Goal: Task Accomplishment & Management: Manage account settings

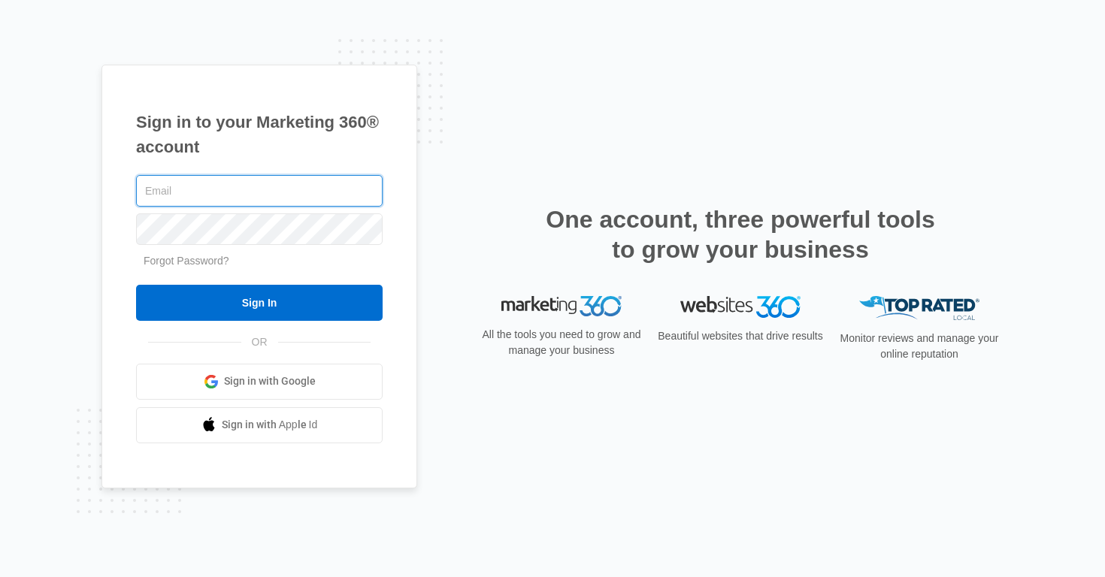
type input "[EMAIL_ADDRESS][DOMAIN_NAME]"
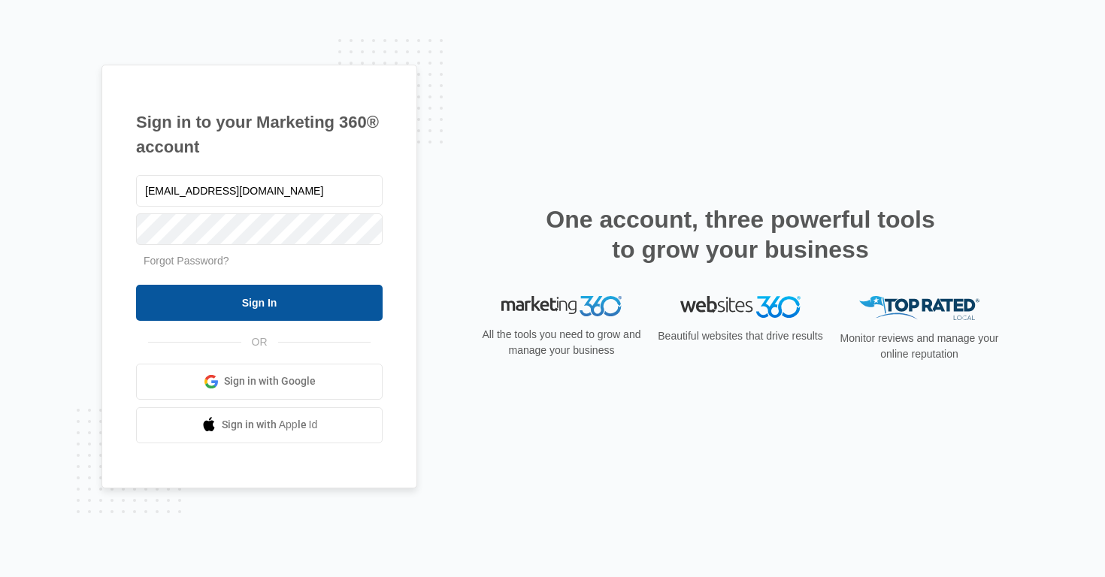
click at [215, 299] on input "Sign In" at bounding box center [259, 303] width 247 height 36
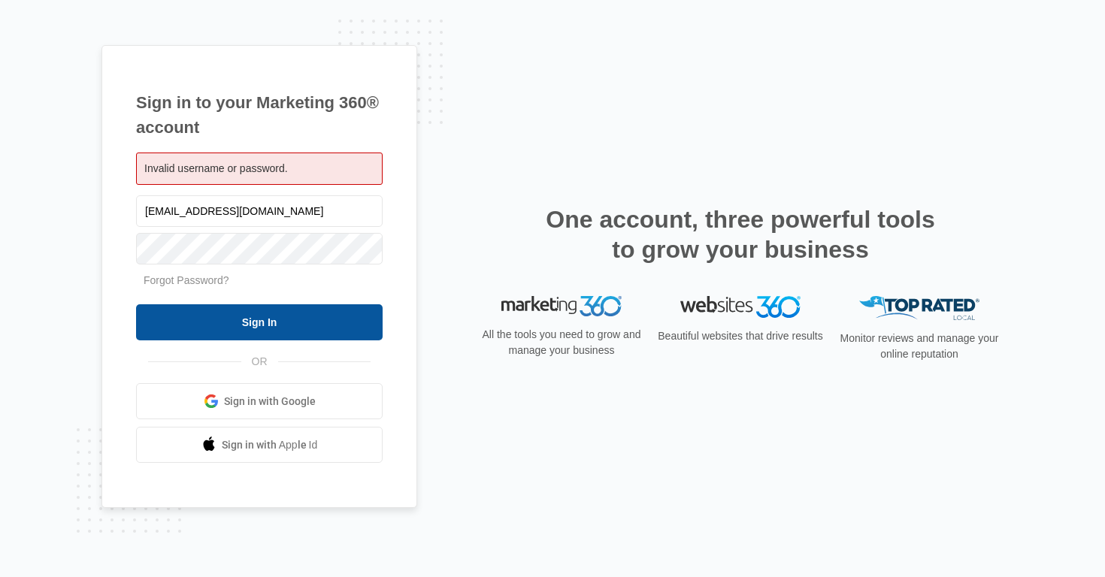
click at [328, 322] on input "Sign In" at bounding box center [259, 322] width 247 height 36
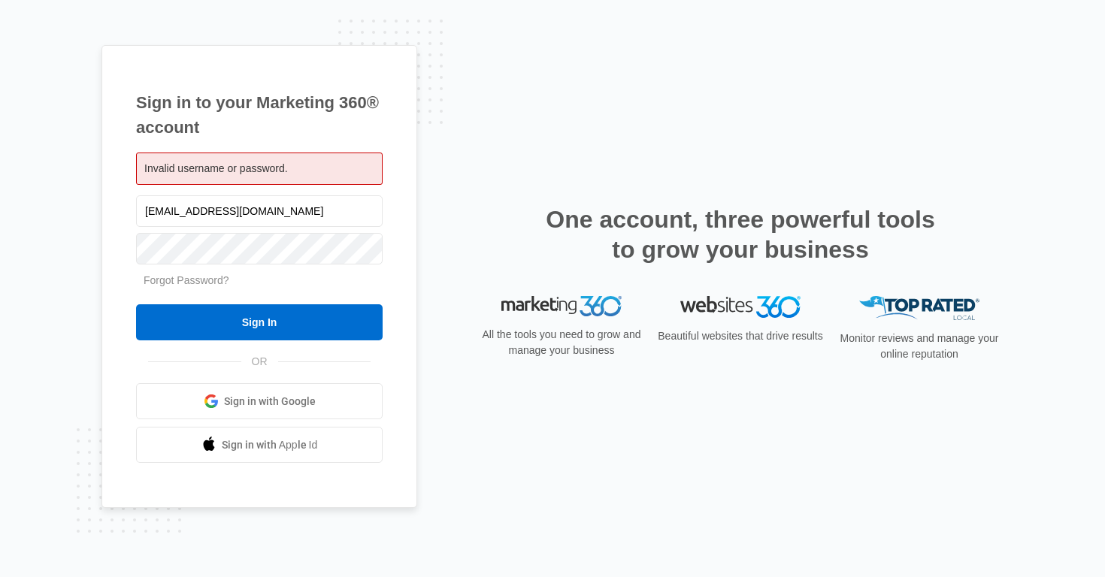
click at [289, 401] on span "Sign in with Google" at bounding box center [270, 402] width 92 height 16
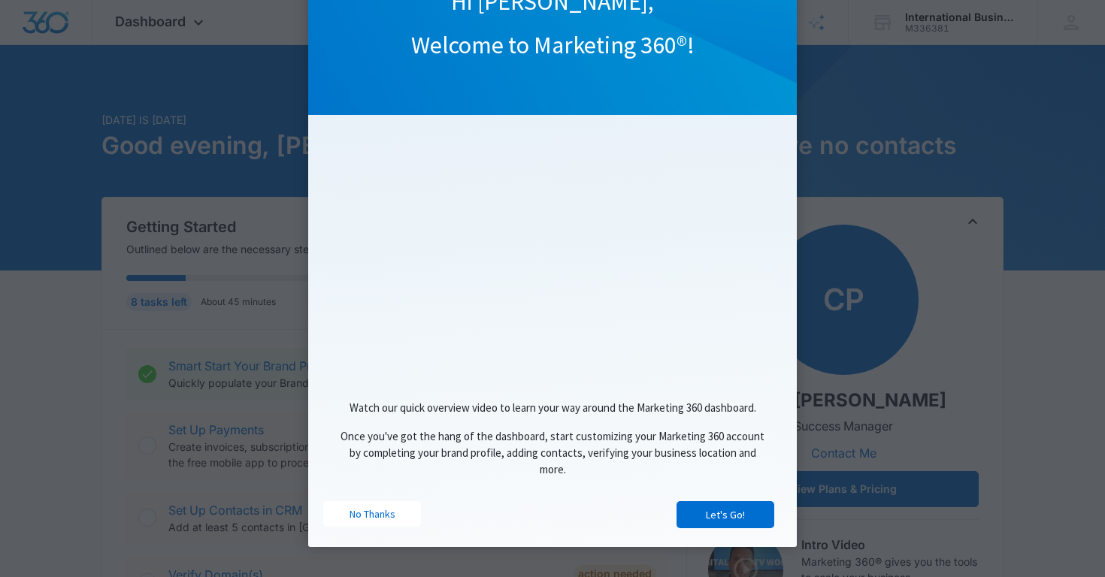
scroll to position [99, 0]
click at [371, 512] on link "No Thanks" at bounding box center [372, 514] width 98 height 26
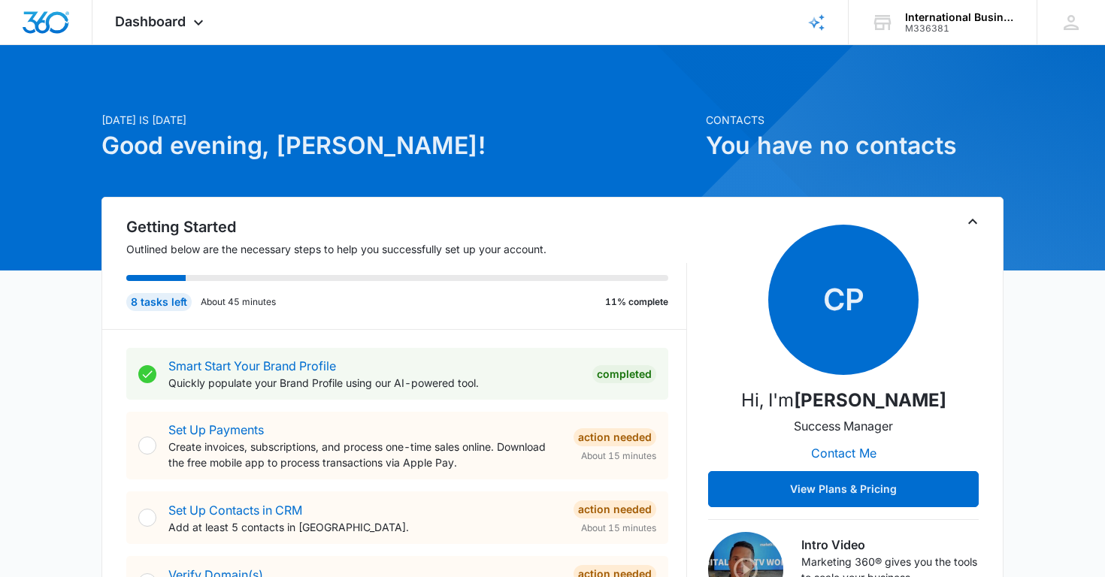
scroll to position [0, 0]
click at [198, 23] on icon at bounding box center [198, 26] width 18 height 18
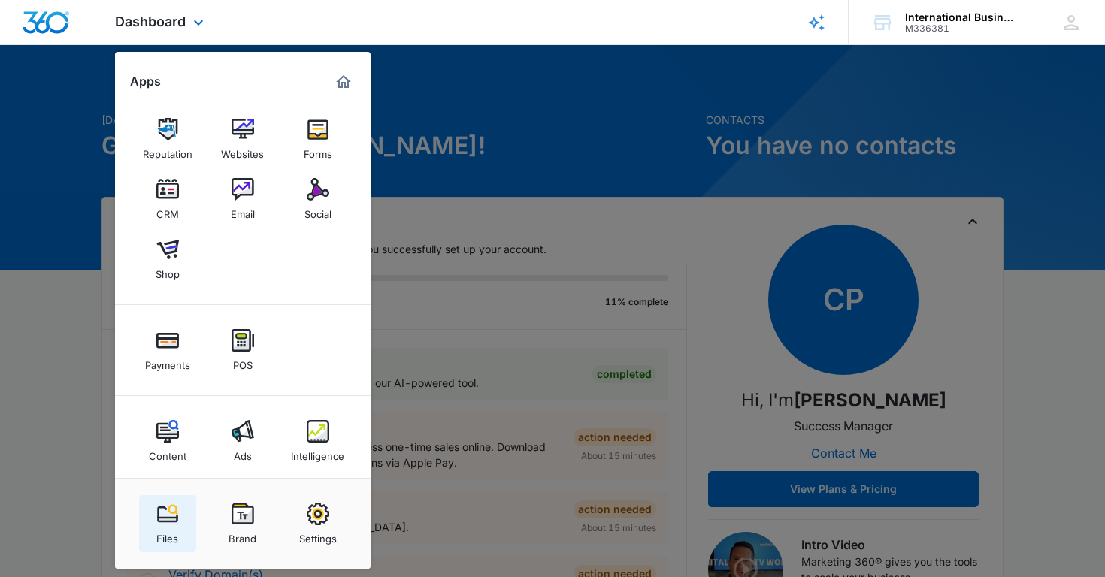
click at [165, 515] on img at bounding box center [167, 514] width 23 height 23
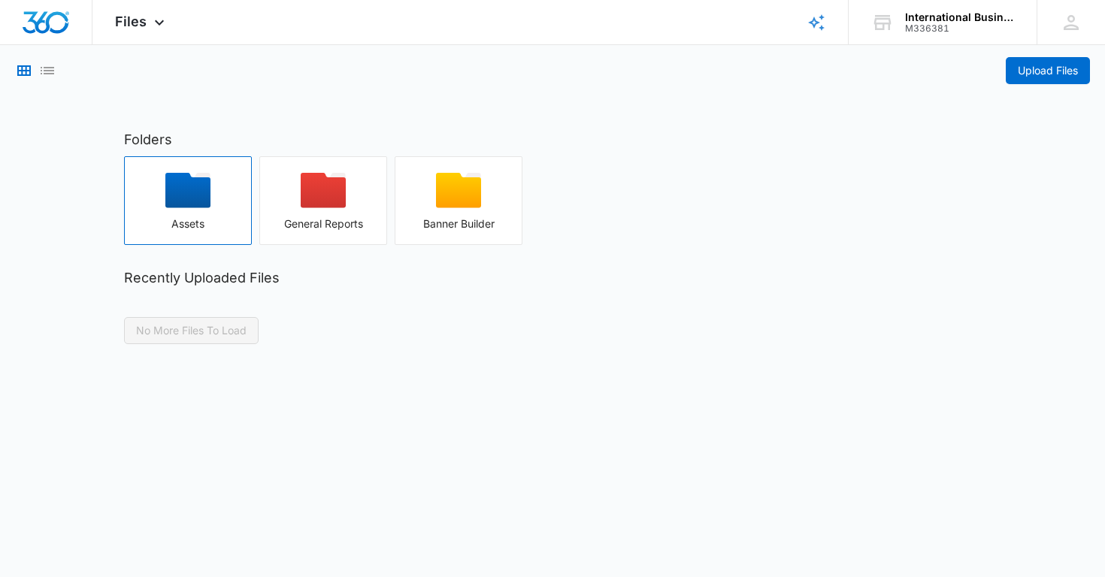
click at [186, 192] on icon "button" at bounding box center [187, 190] width 45 height 35
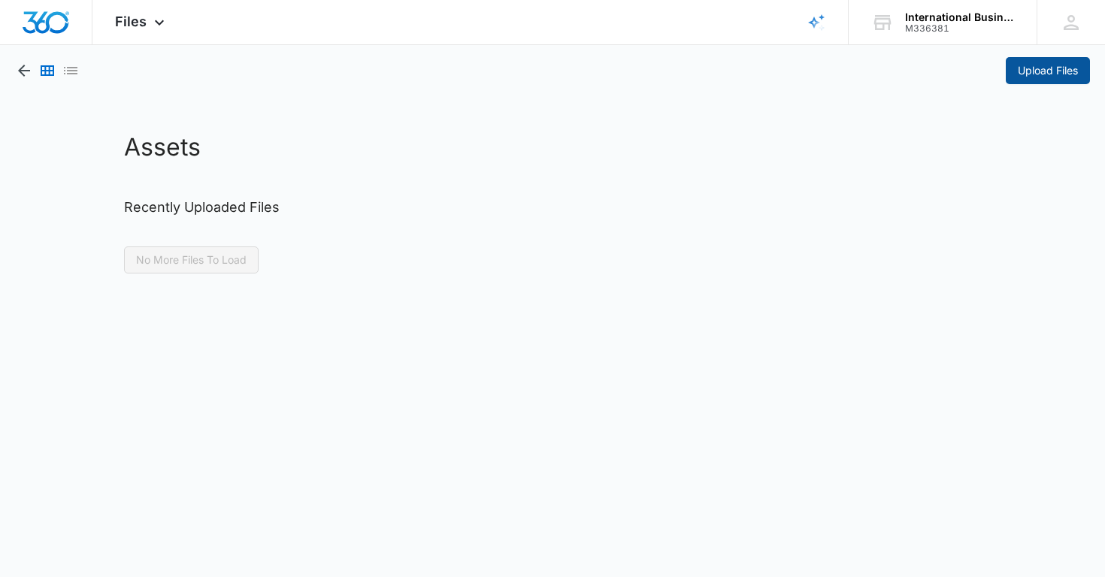
click at [1048, 80] on button "Upload Files" at bounding box center [1048, 70] width 84 height 27
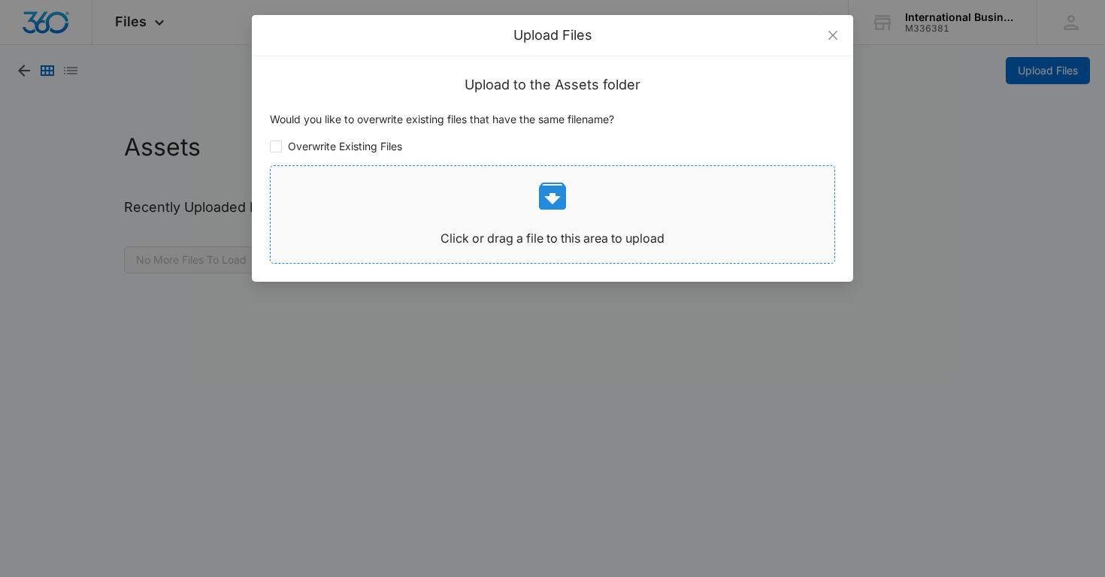
click at [552, 196] on icon at bounding box center [552, 196] width 36 height 36
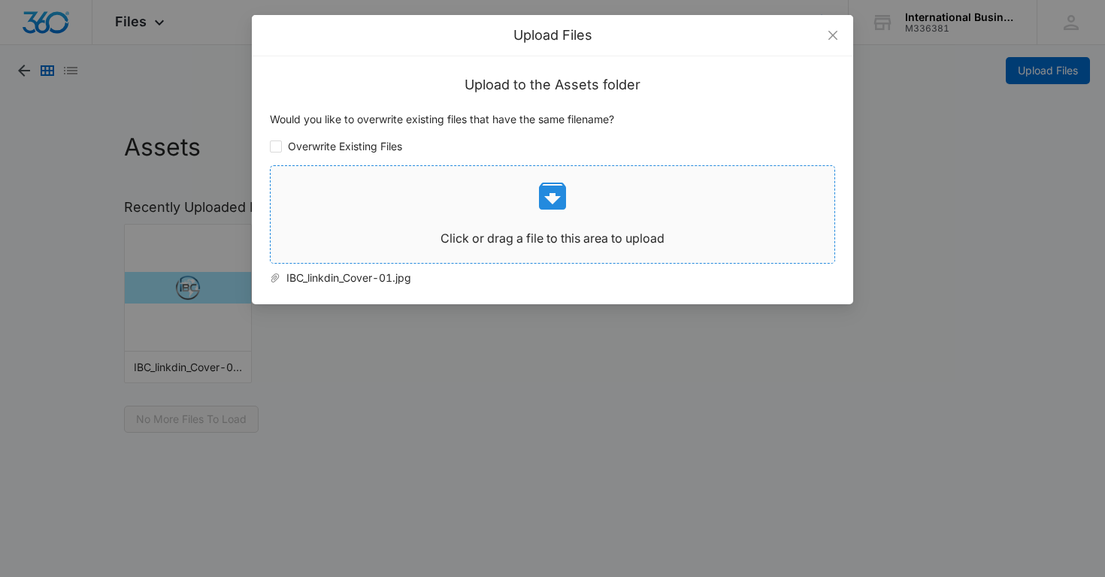
click at [552, 197] on icon at bounding box center [552, 196] width 36 height 36
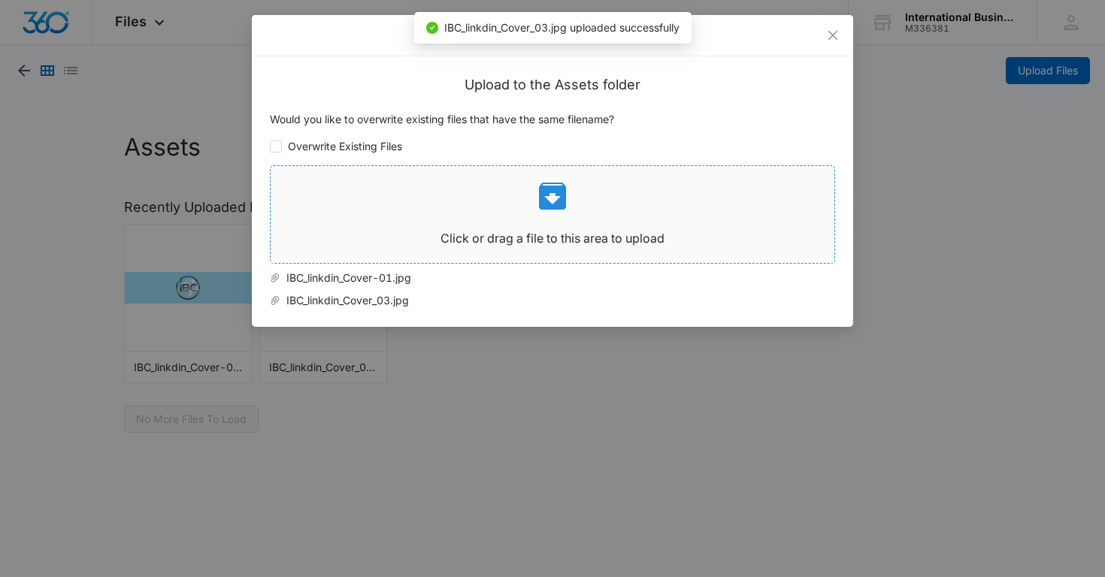
click at [555, 199] on icon at bounding box center [552, 196] width 36 height 36
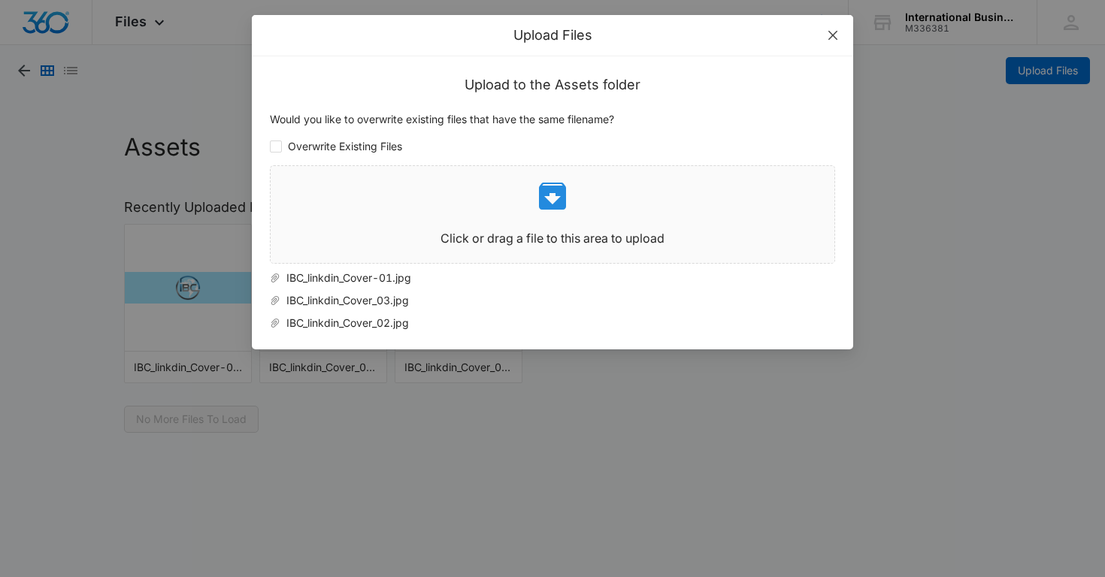
click at [837, 35] on icon "close" at bounding box center [833, 35] width 12 height 12
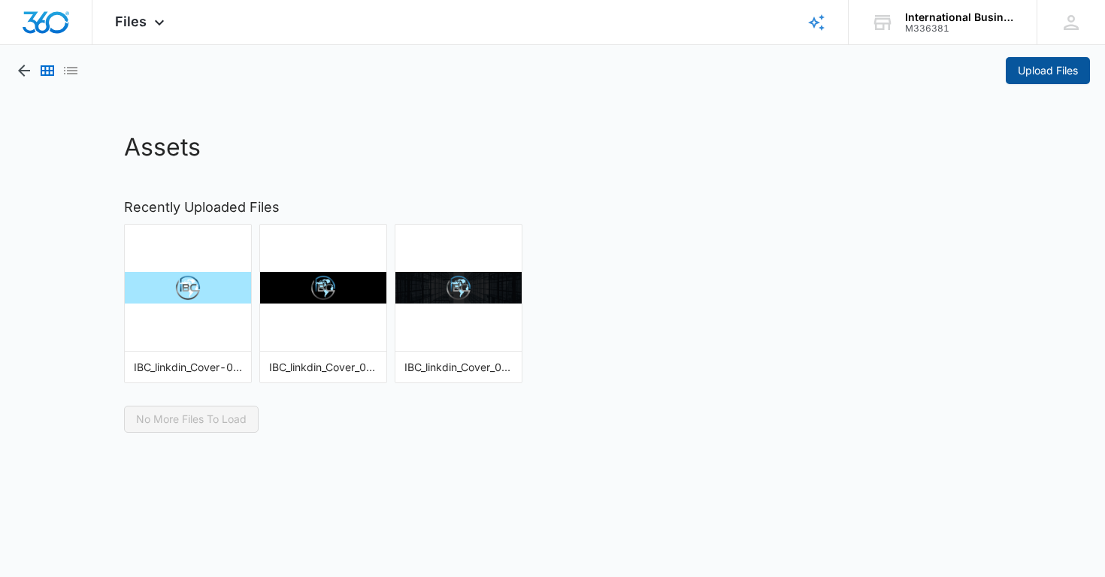
click at [1052, 77] on span "Upload Files" at bounding box center [1048, 70] width 60 height 17
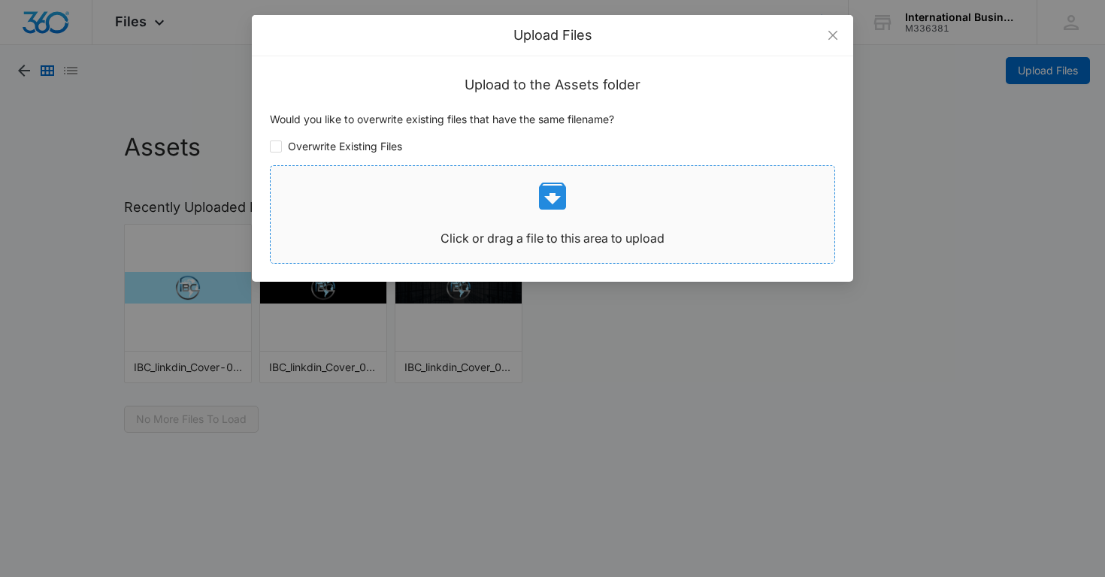
click at [554, 199] on icon at bounding box center [552, 196] width 36 height 36
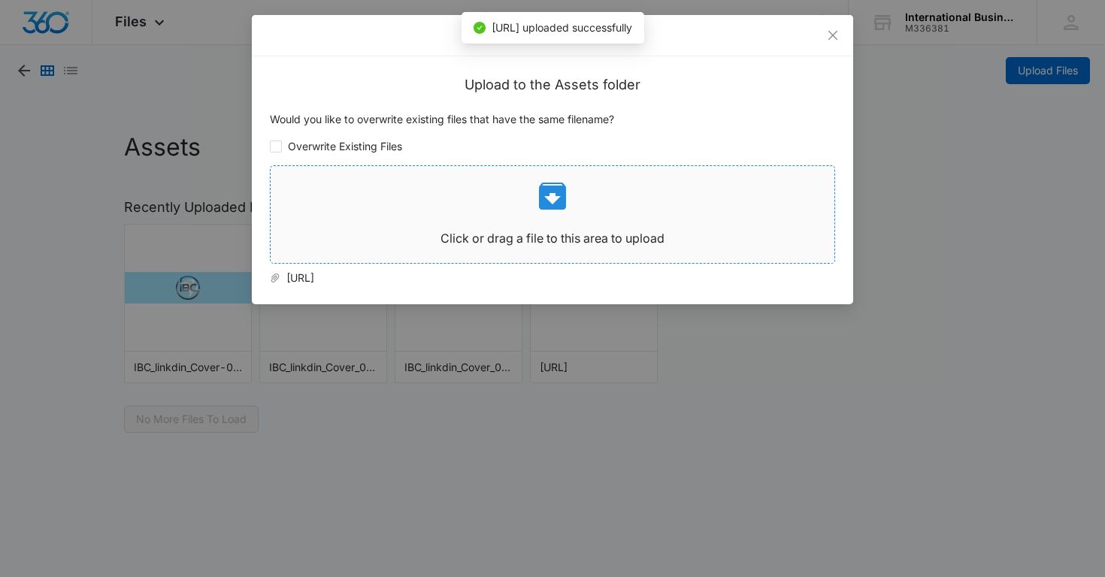
click at [558, 193] on icon at bounding box center [552, 196] width 27 height 27
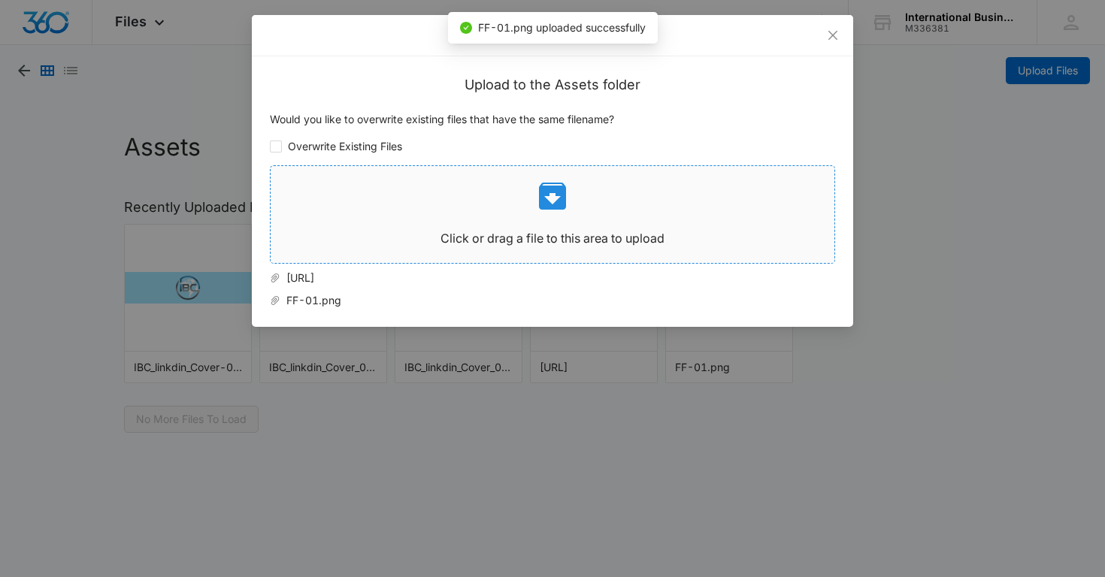
click at [550, 198] on icon at bounding box center [552, 196] width 36 height 36
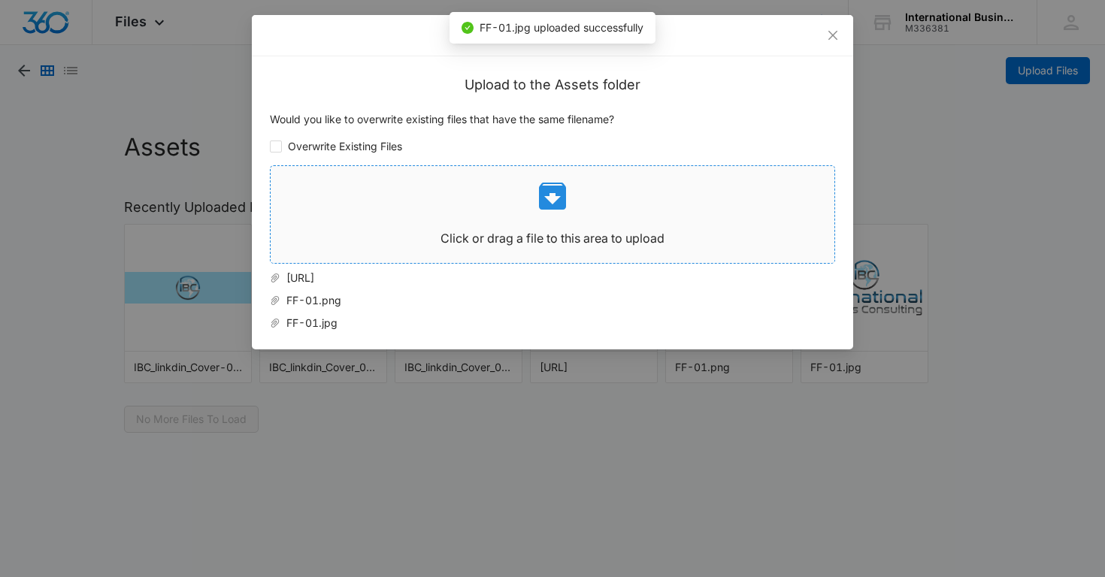
click at [558, 196] on icon at bounding box center [552, 196] width 27 height 27
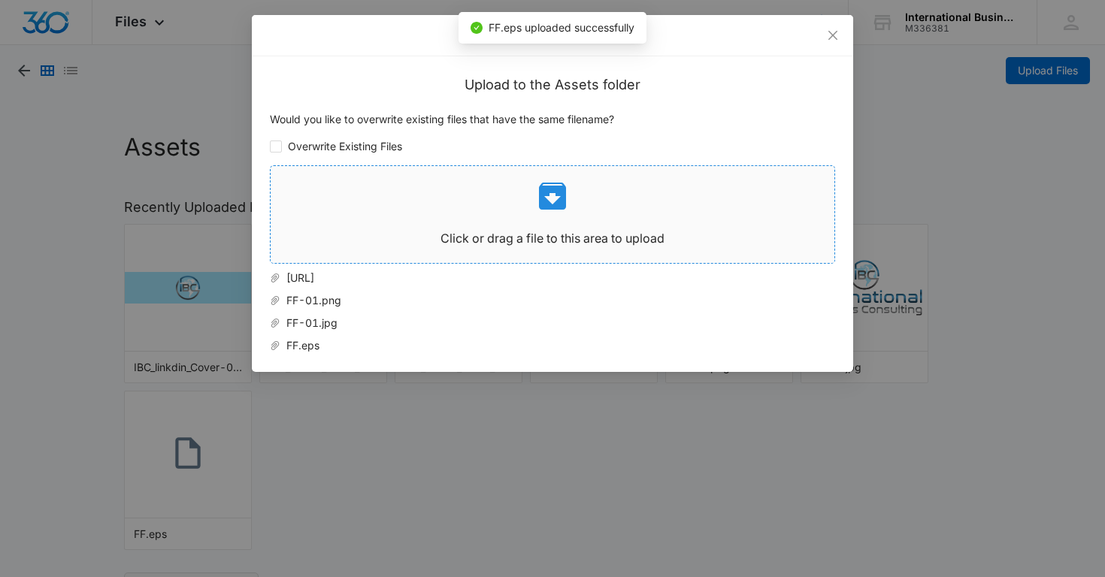
click at [561, 193] on icon at bounding box center [552, 196] width 27 height 27
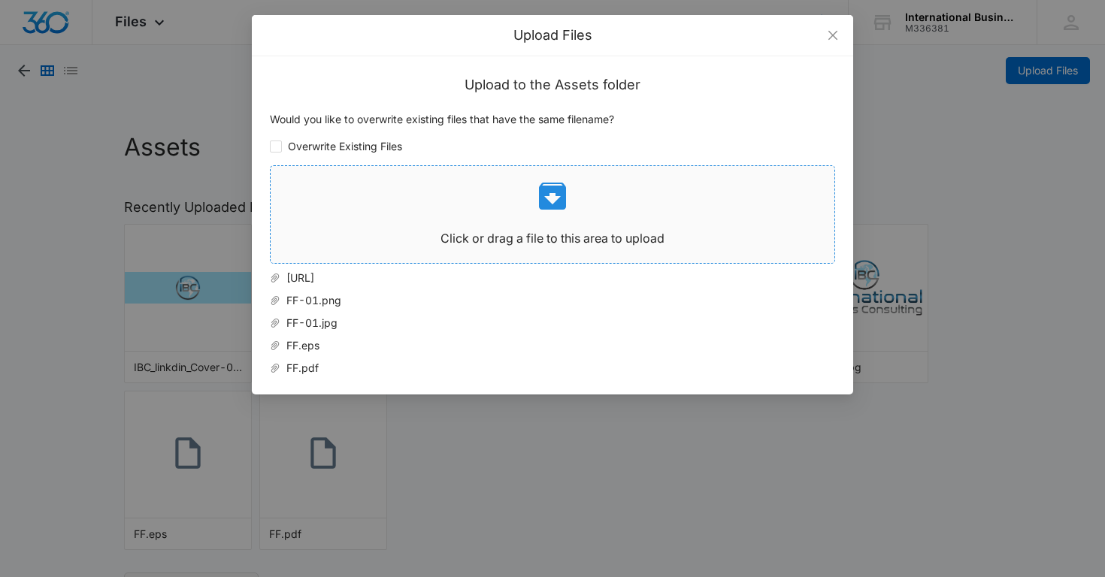
click at [558, 202] on icon at bounding box center [552, 196] width 27 height 27
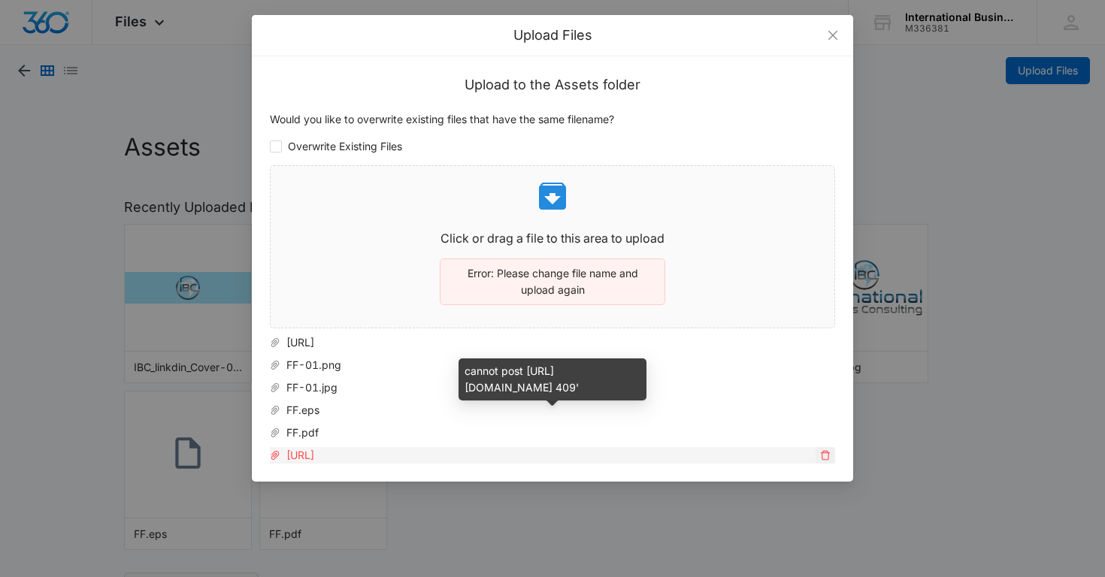
click at [821, 454] on icon "delete" at bounding box center [825, 455] width 11 height 11
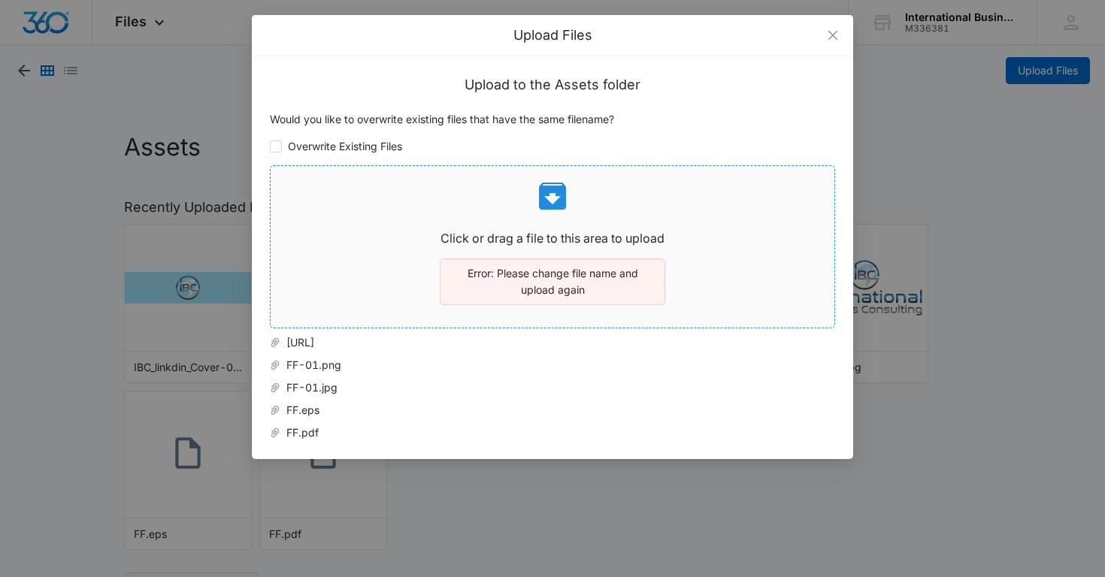
click at [555, 200] on icon at bounding box center [552, 196] width 36 height 36
click at [834, 36] on icon "close" at bounding box center [832, 35] width 9 height 9
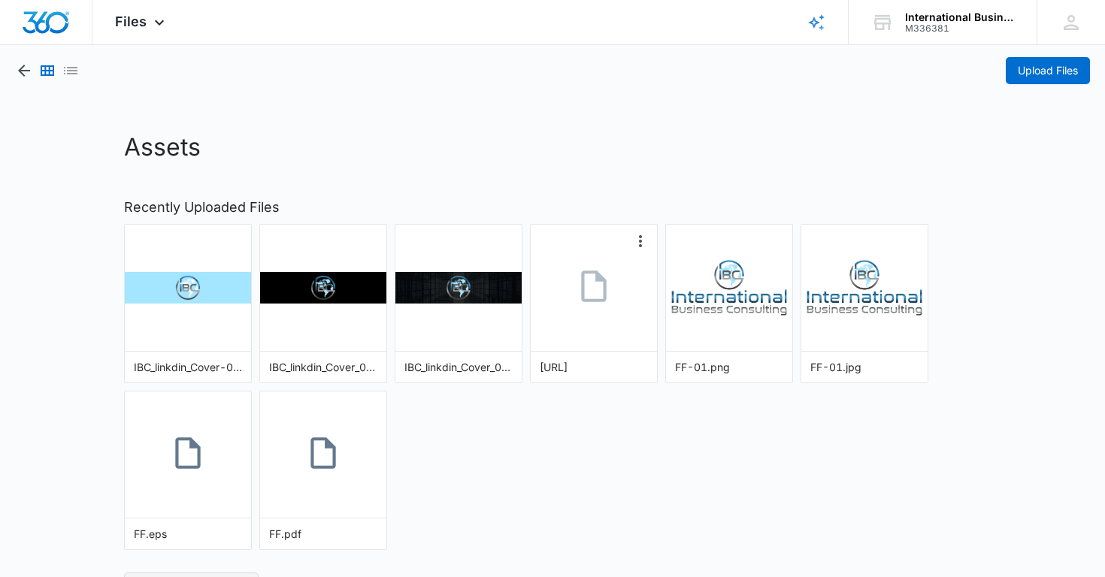
click at [591, 282] on icon at bounding box center [594, 287] width 38 height 38
click at [1038, 65] on span "Upload Files" at bounding box center [1048, 70] width 60 height 17
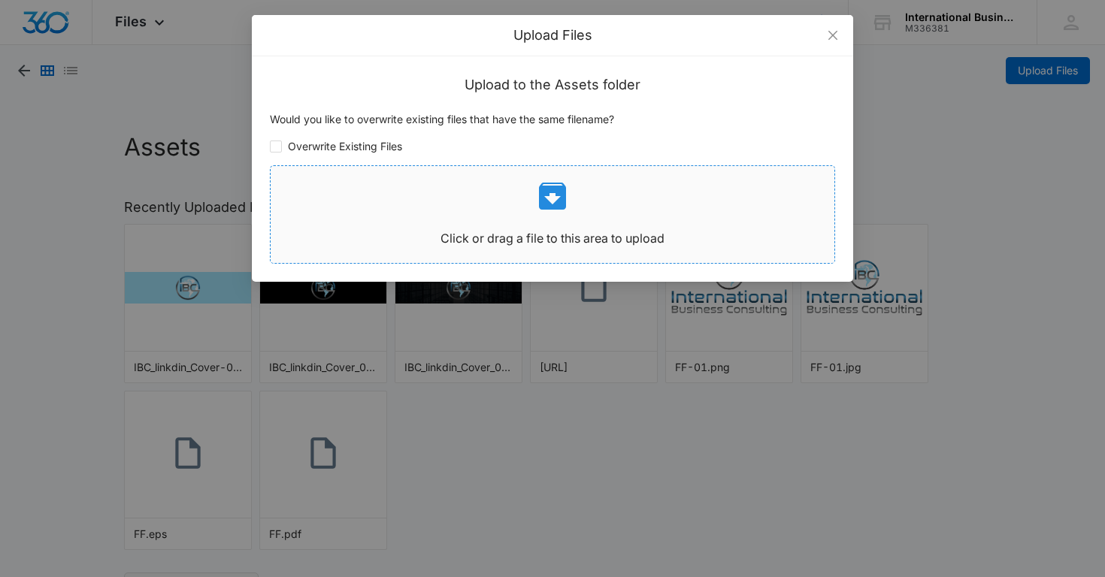
click at [552, 199] on icon at bounding box center [552, 196] width 36 height 36
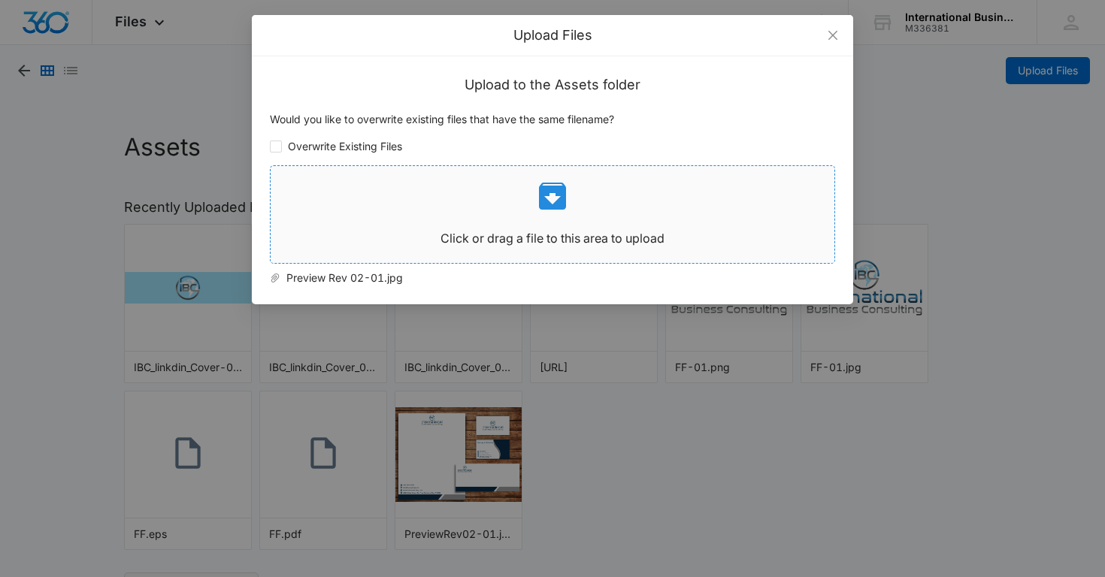
click at [557, 197] on icon at bounding box center [552, 196] width 36 height 36
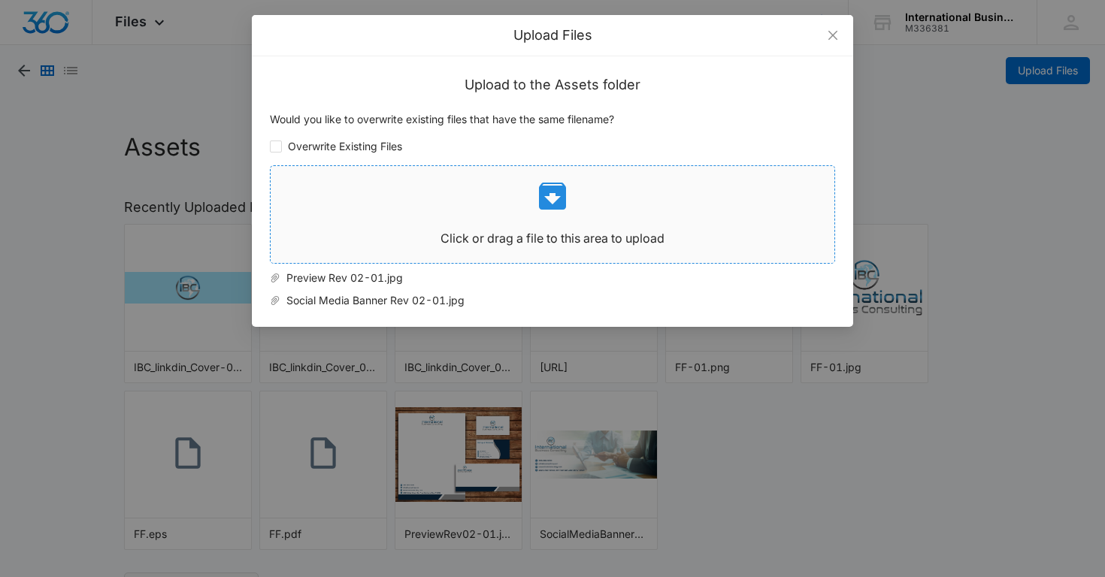
click at [557, 198] on icon at bounding box center [552, 196] width 36 height 36
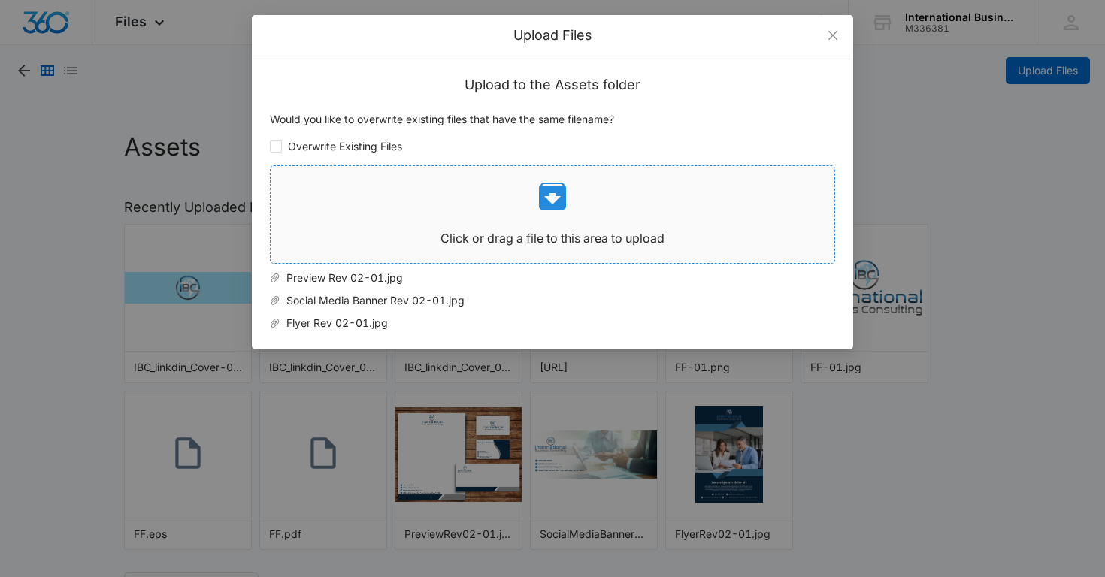
click at [557, 203] on icon at bounding box center [552, 196] width 27 height 27
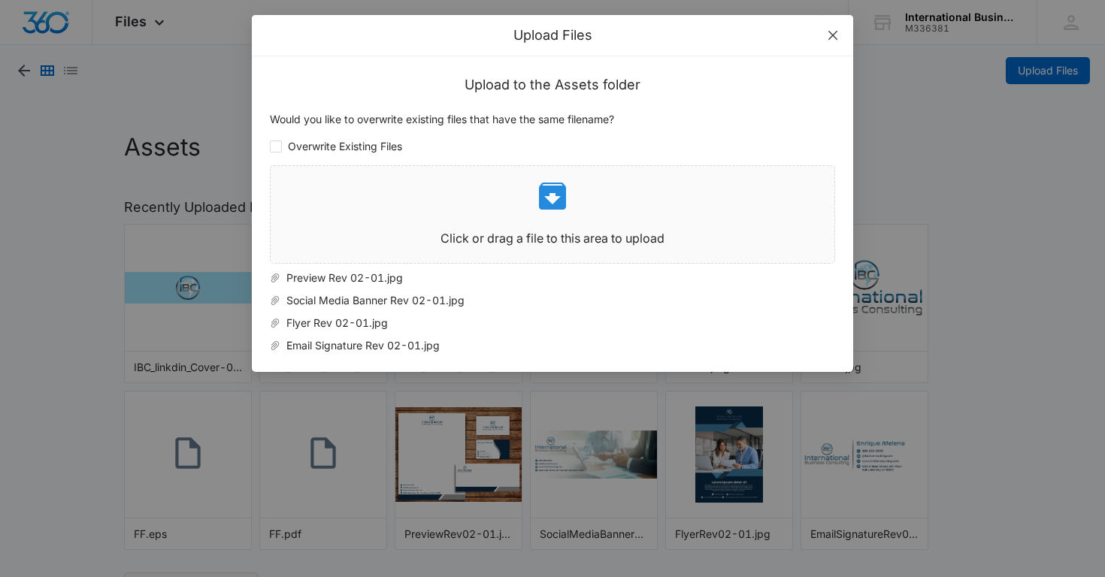
click at [837, 39] on icon "close" at bounding box center [832, 35] width 9 height 9
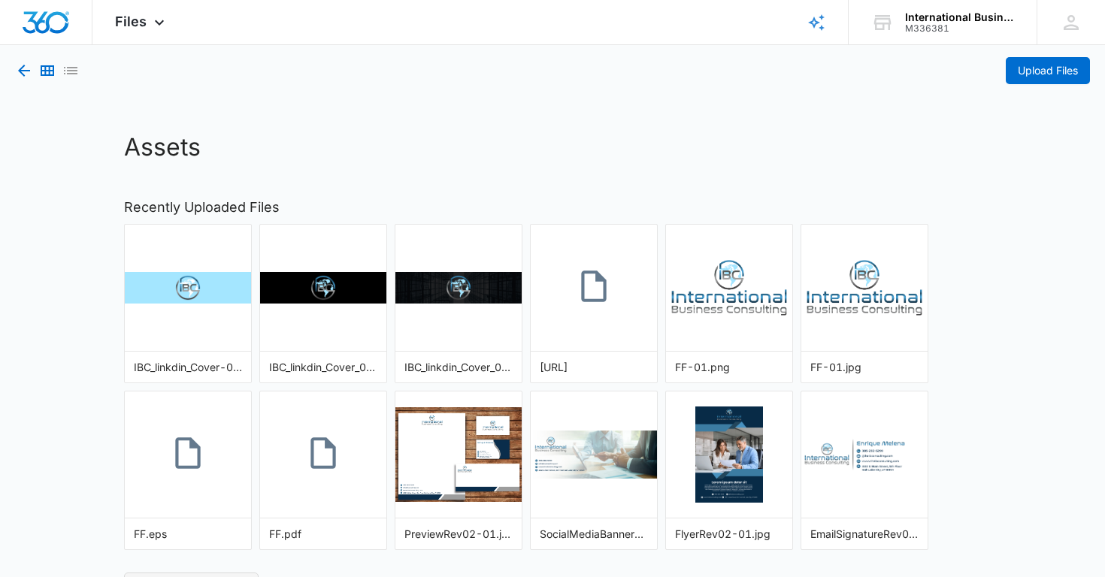
click at [23, 69] on icon "button" at bounding box center [24, 71] width 18 height 18
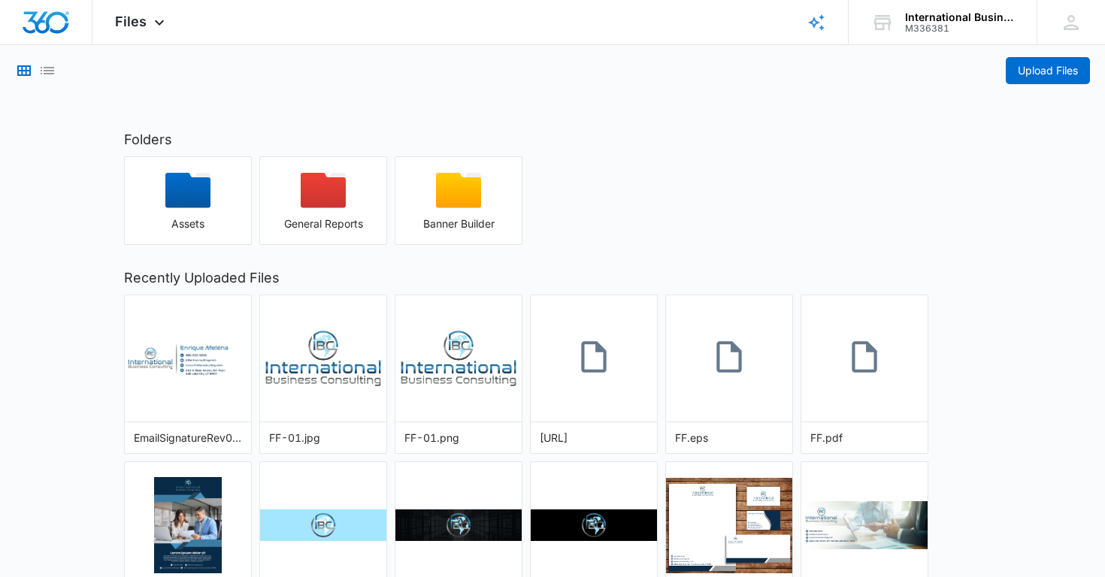
click at [23, 69] on icon "Grid View" at bounding box center [24, 71] width 18 height 18
click at [53, 72] on icon "List View" at bounding box center [47, 71] width 18 height 18
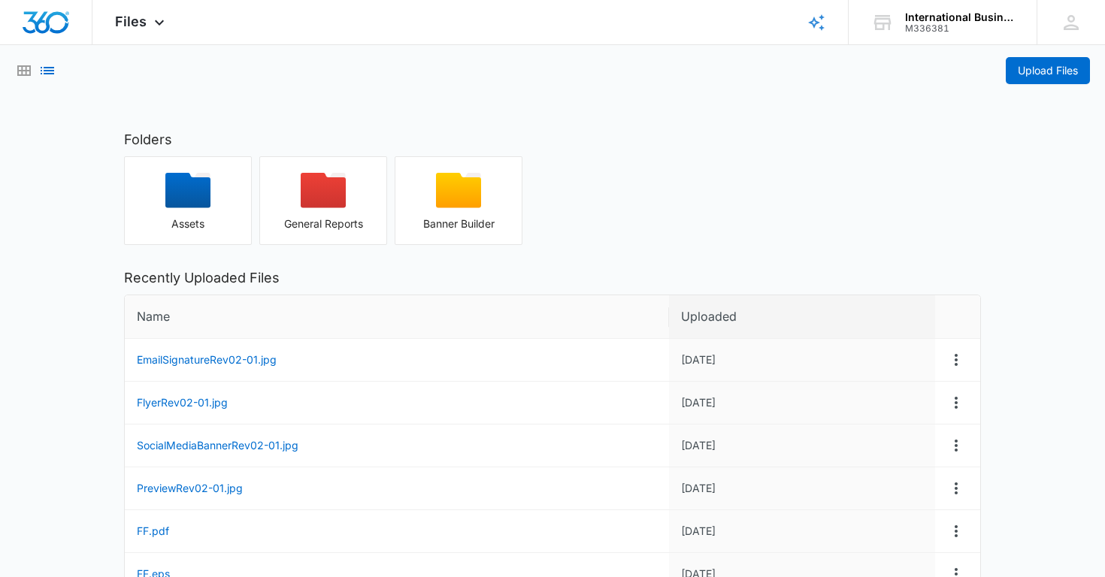
click at [28, 69] on icon "Grid View" at bounding box center [24, 71] width 18 height 18
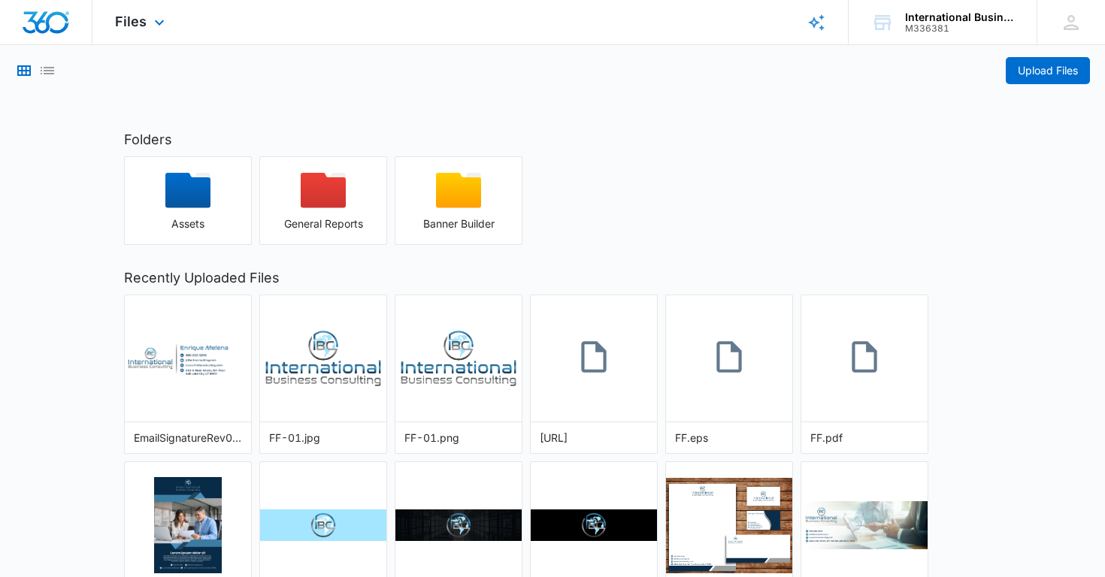
click at [818, 21] on icon "Brand Profile Wizard" at bounding box center [816, 23] width 18 height 18
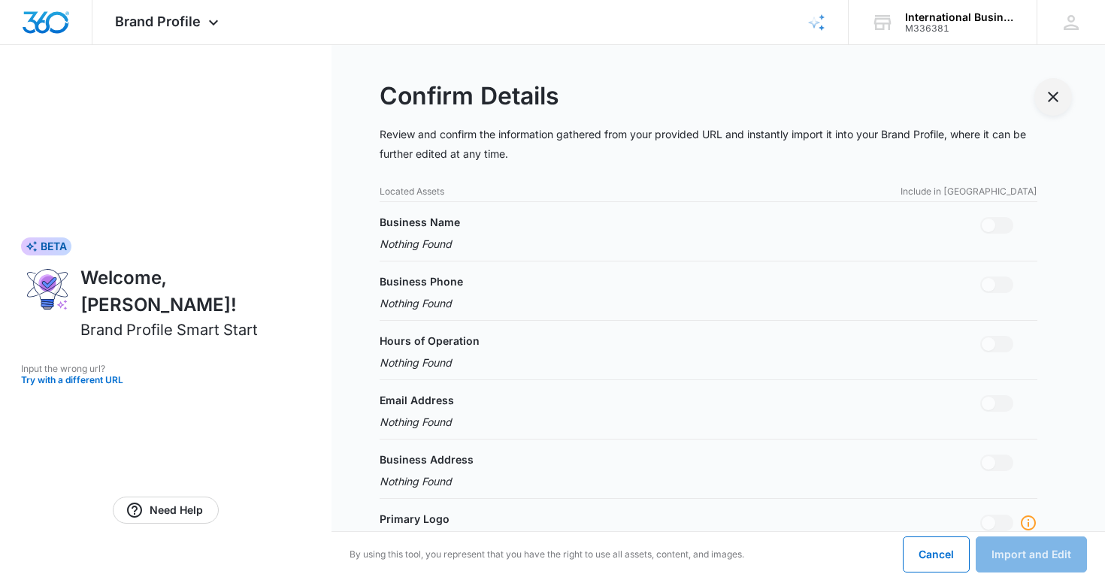
click at [1057, 95] on icon "Exit Smart Start Wizard" at bounding box center [1053, 97] width 18 height 18
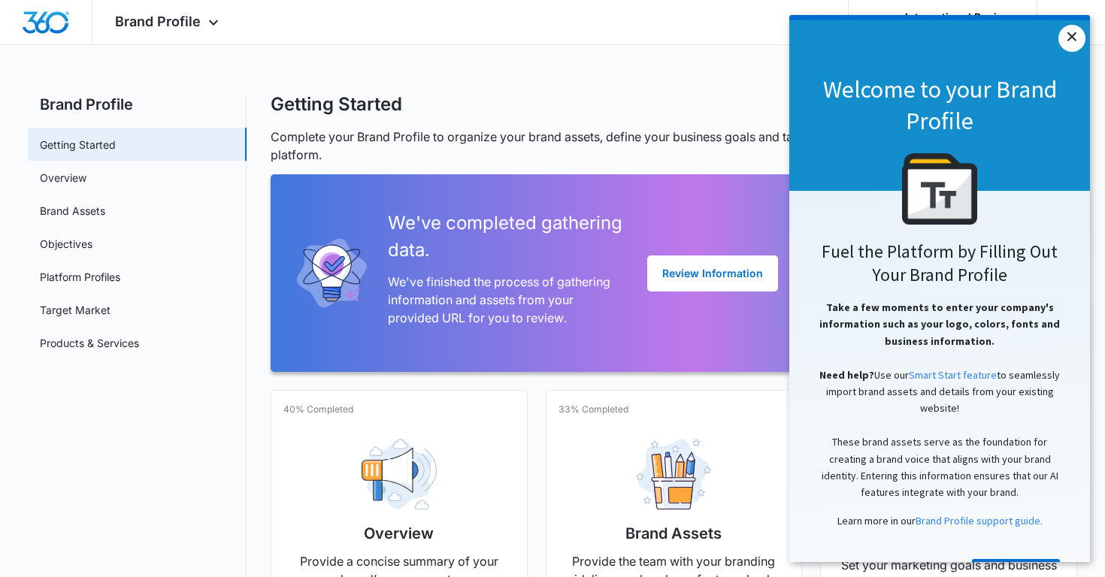
click at [1072, 37] on link "×" at bounding box center [1071, 38] width 27 height 27
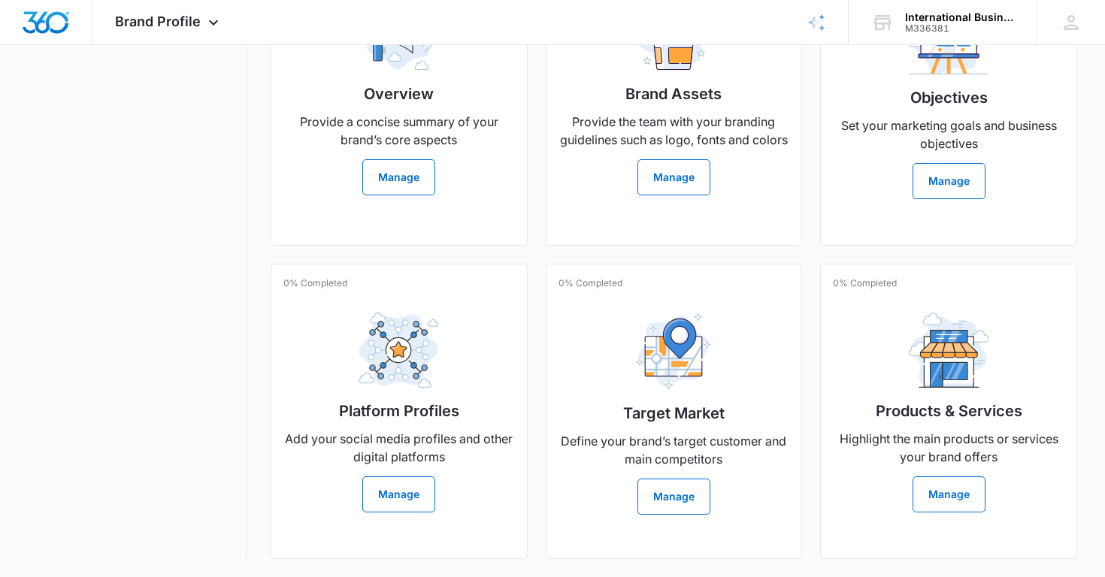
scroll to position [440, 0]
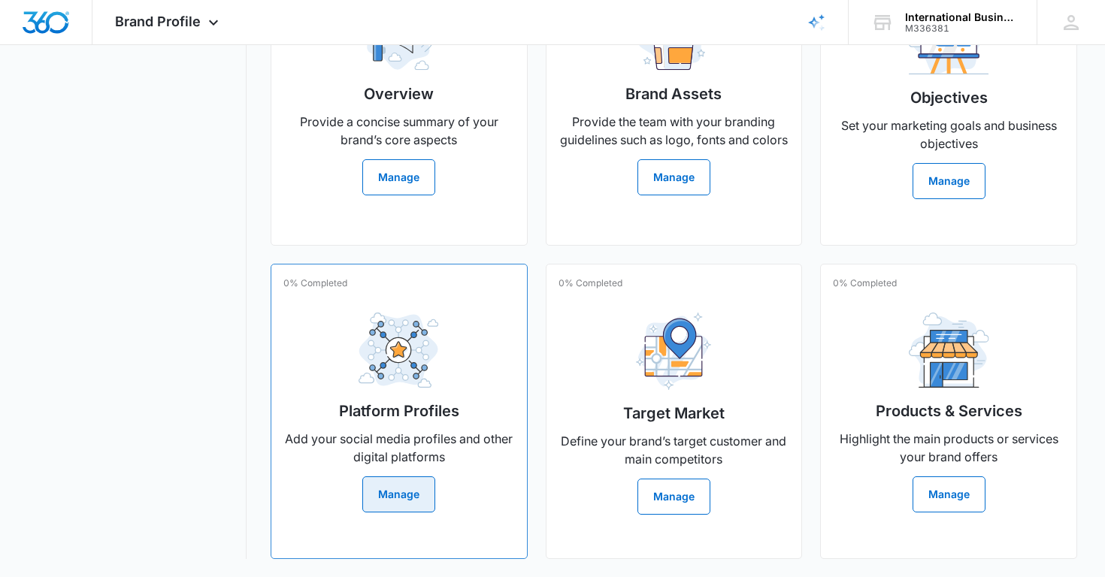
click at [403, 492] on button "Manage" at bounding box center [398, 494] width 73 height 36
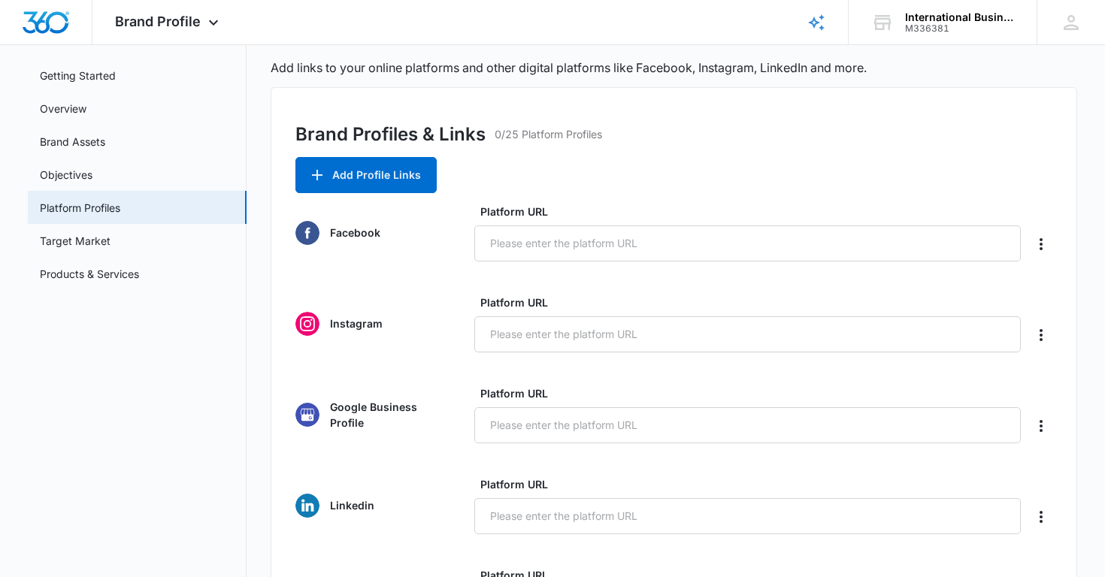
scroll to position [71, 0]
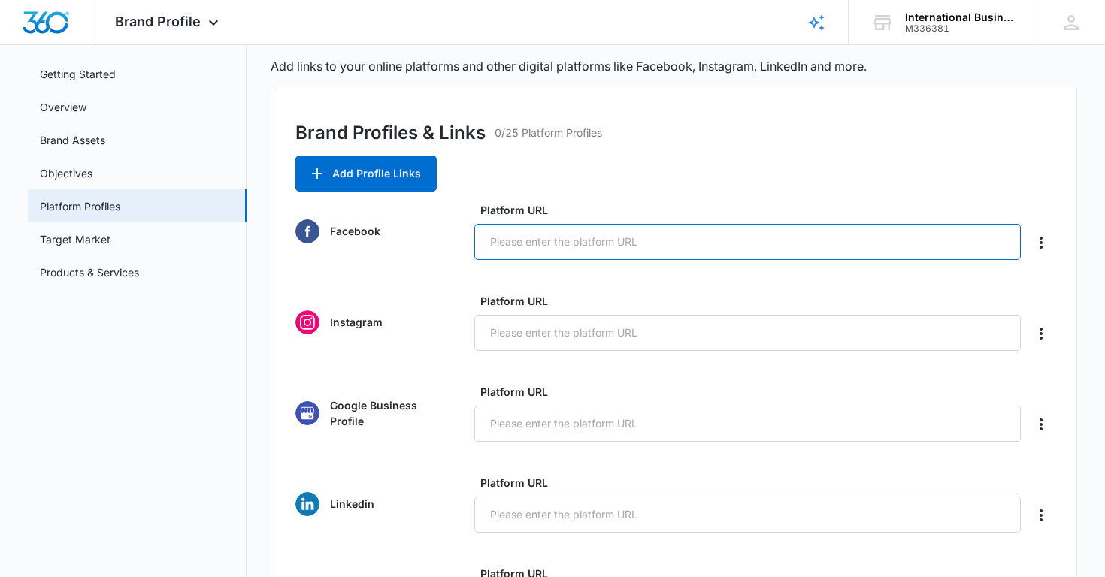
click at [599, 250] on input "Platform URL" at bounding box center [747, 242] width 546 height 36
paste input "ttps://www.facebook.com/theibconsulting/"
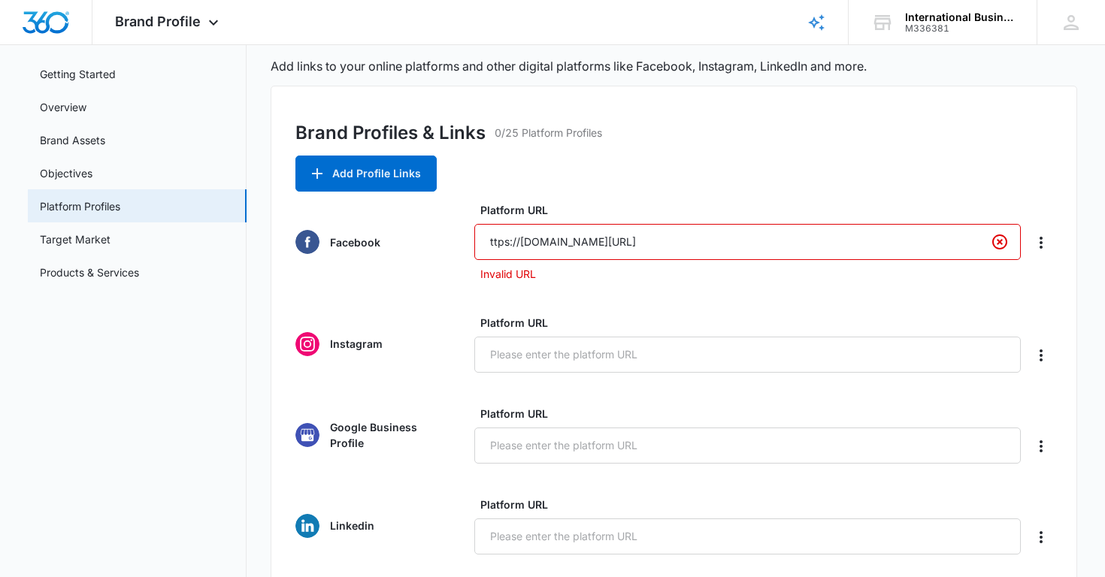
click at [489, 244] on input "ttps://www.facebook.com/theibconsulting/" at bounding box center [747, 242] width 546 height 36
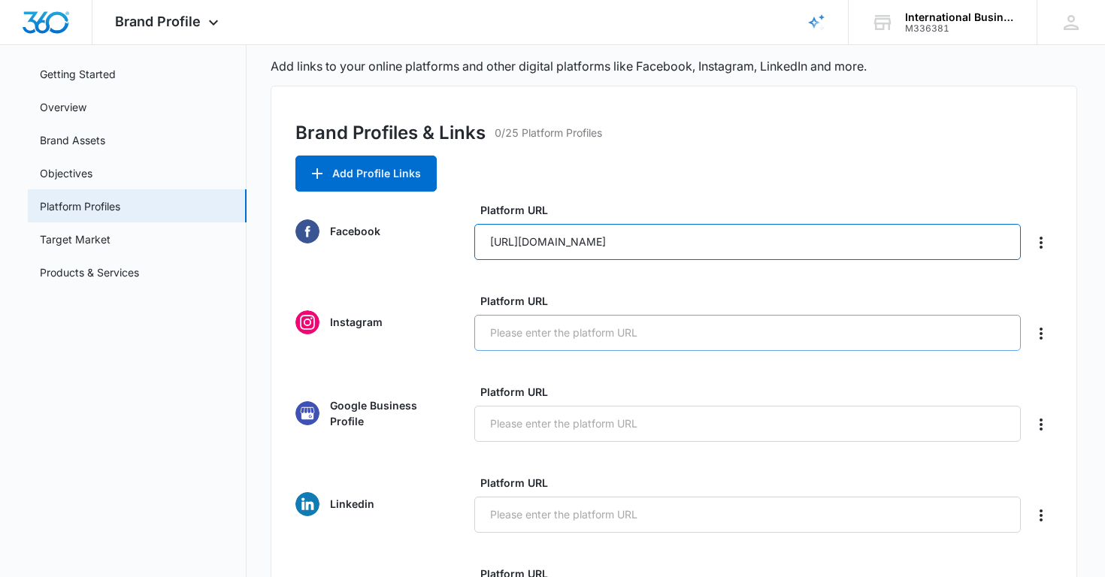
type input "https://www.facebook.com/theibconsulting/"
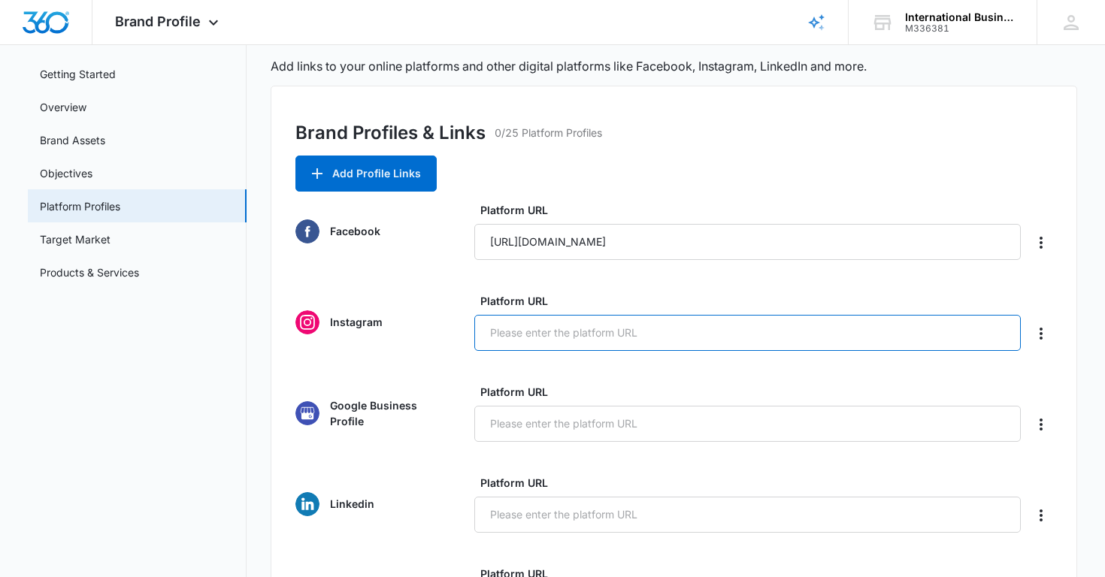
click at [604, 340] on input "Platform URL" at bounding box center [747, 333] width 546 height 36
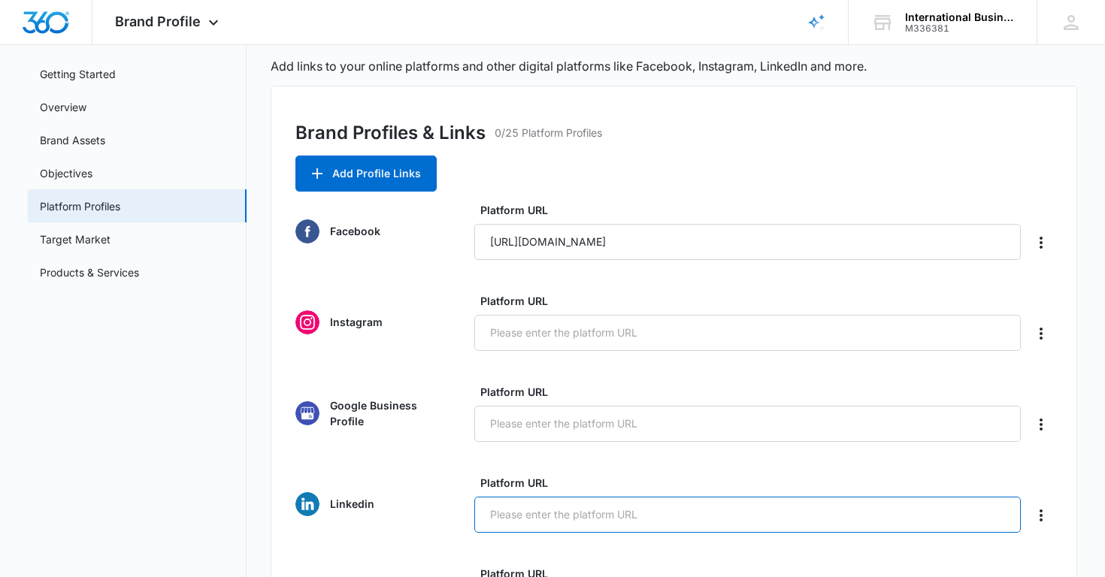
click at [552, 522] on input "Platform URL" at bounding box center [747, 515] width 546 height 36
paste input "https://www.linkedin.com/company/theibconsulting"
type input "https://www.linkedin.com/company/theibconsulting"
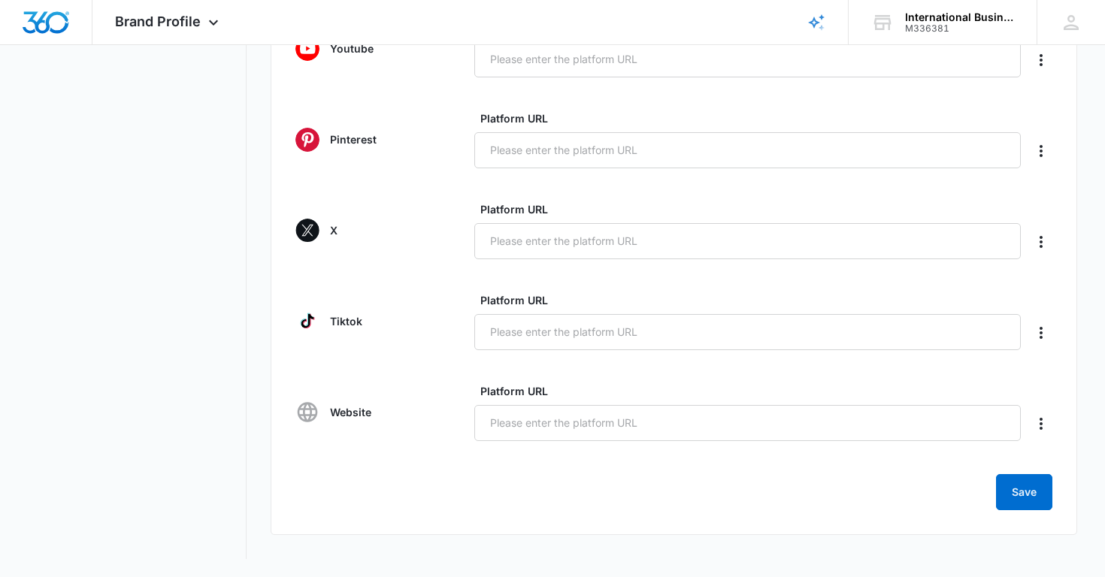
scroll to position [617, 0]
click at [1035, 501] on button "Save" at bounding box center [1024, 492] width 56 height 36
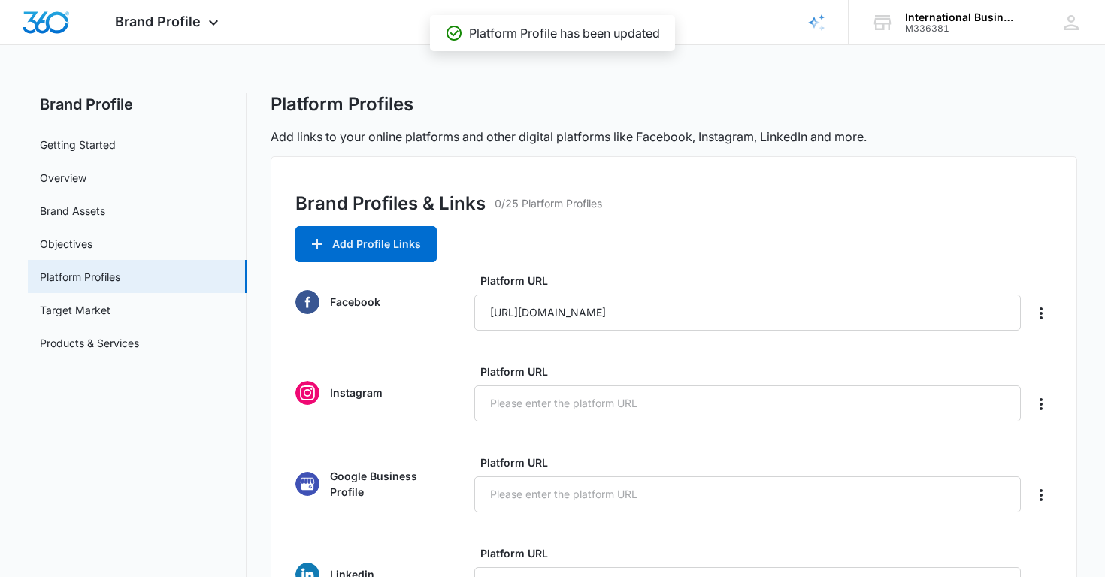
scroll to position [0, 0]
click at [824, 23] on icon "Brand Profile Wizard" at bounding box center [816, 23] width 18 height 18
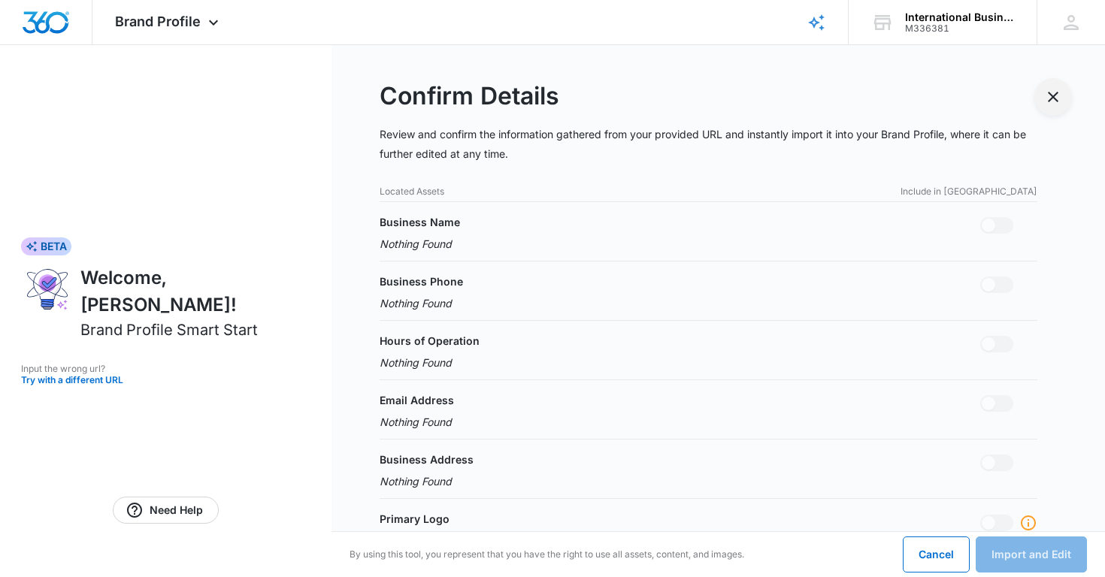
click at [1054, 103] on icon "Exit Smart Start Wizard" at bounding box center [1053, 97] width 18 height 18
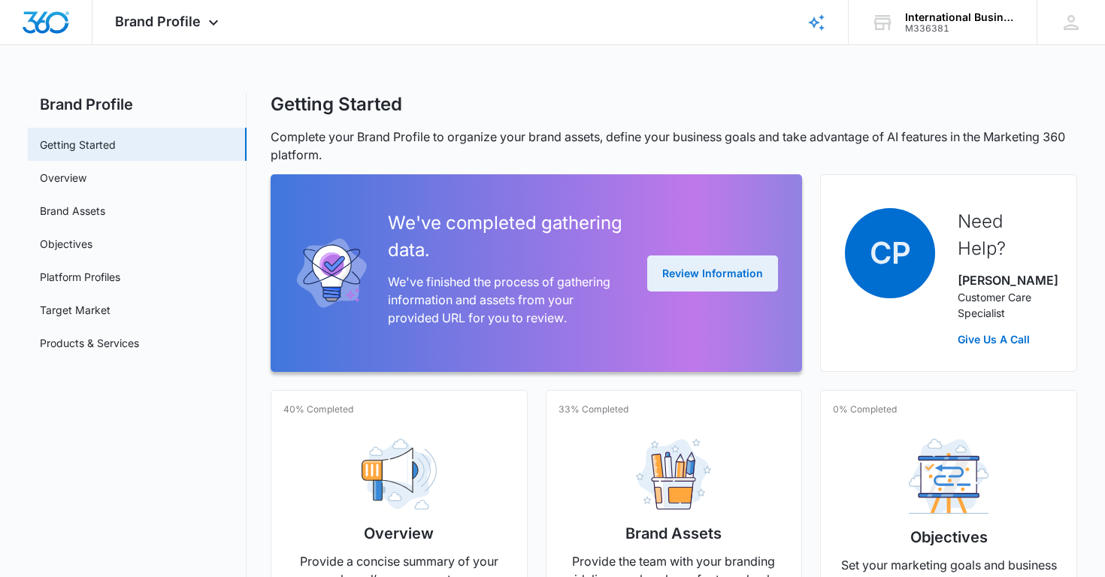
click at [692, 277] on button "Review Information" at bounding box center [712, 274] width 131 height 36
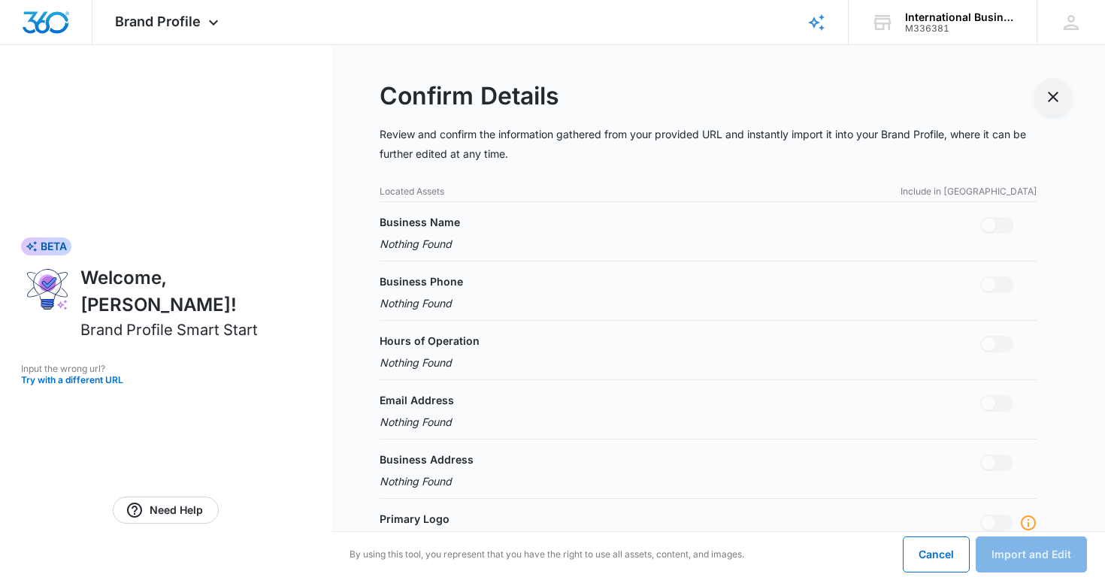
click at [1048, 101] on icon "Exit Smart Start Wizard" at bounding box center [1053, 97] width 11 height 11
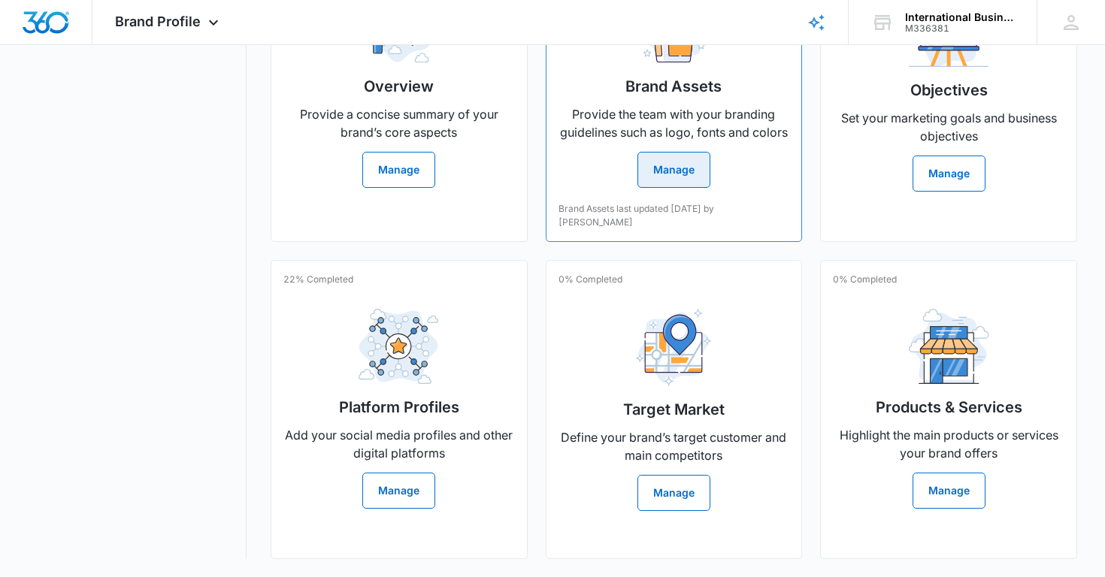
scroll to position [447, 0]
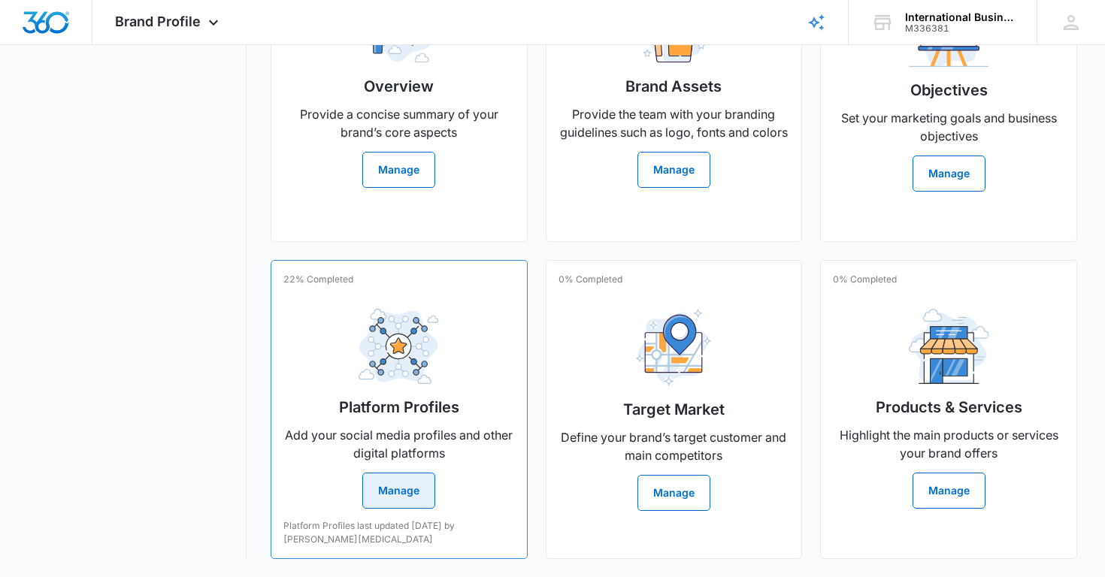
click at [391, 492] on button "Manage" at bounding box center [398, 491] width 73 height 36
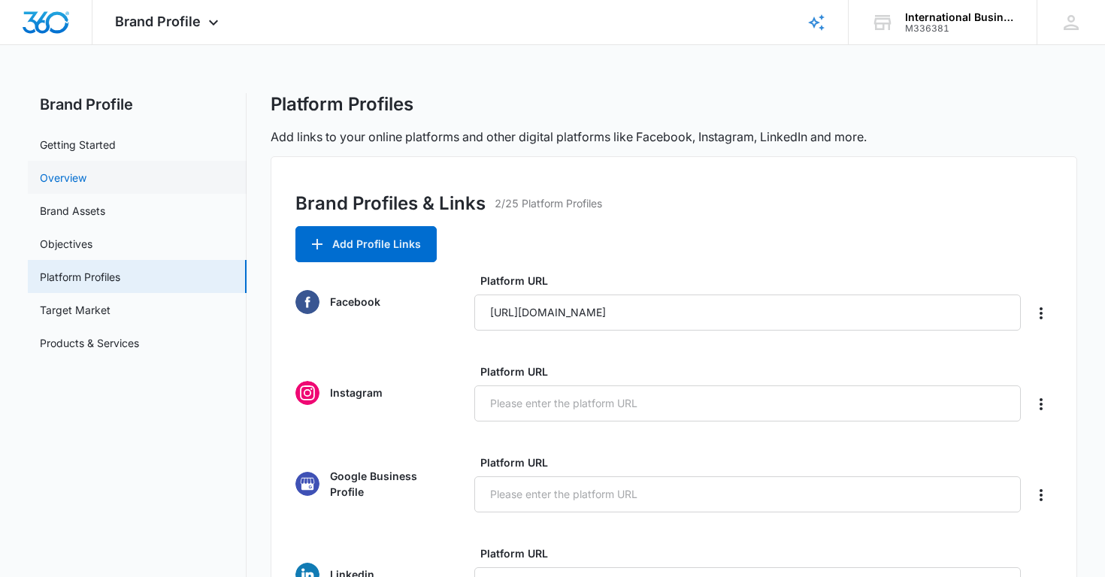
click at [83, 186] on link "Overview" at bounding box center [63, 178] width 47 height 16
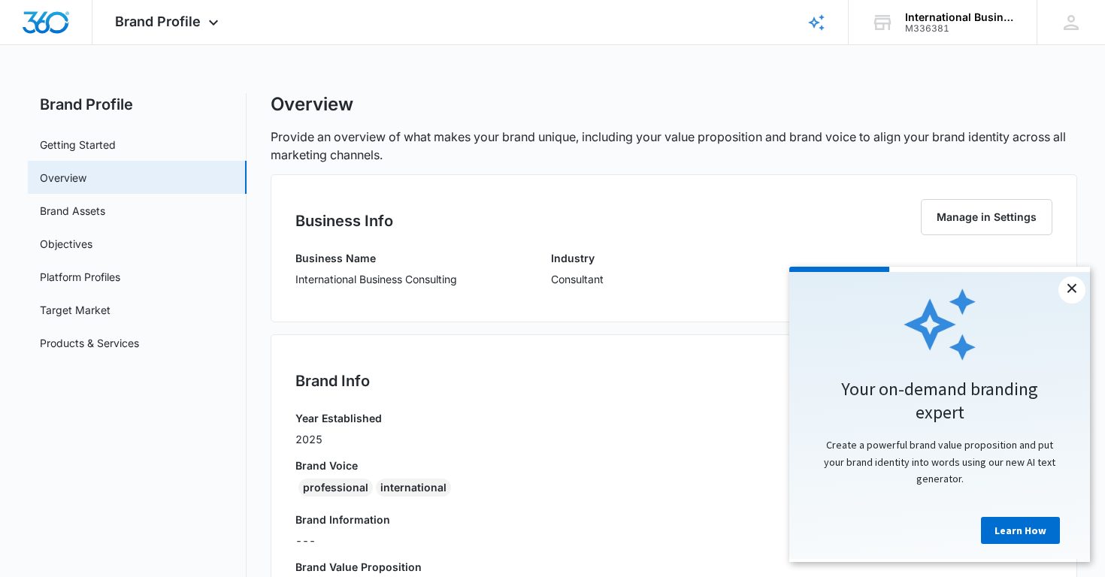
click at [1069, 292] on link "×" at bounding box center [1071, 290] width 27 height 27
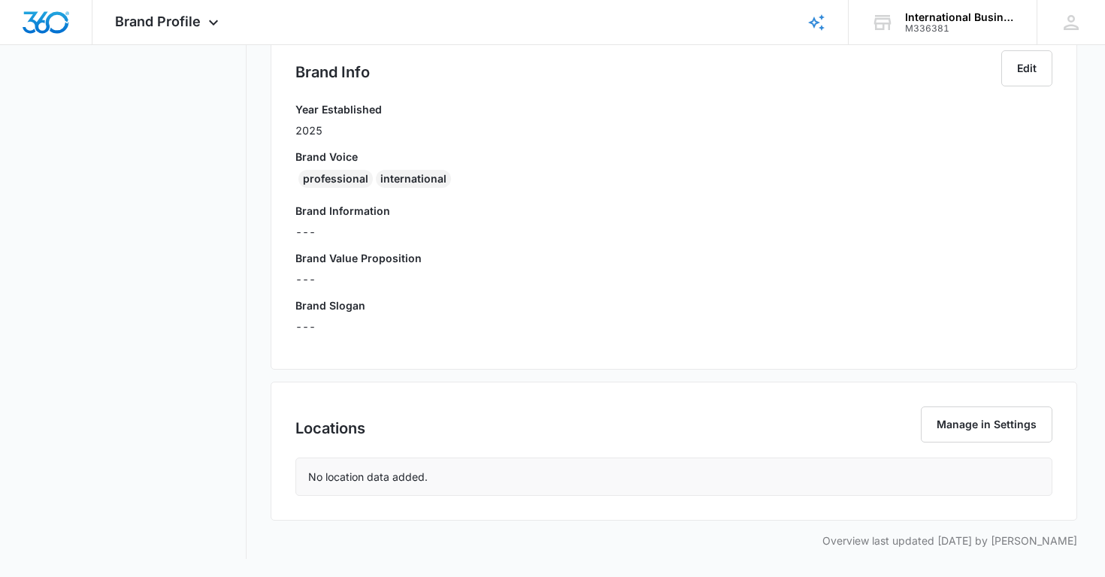
scroll to position [309, 0]
click at [1009, 425] on button "Manage in Settings" at bounding box center [987, 425] width 132 height 36
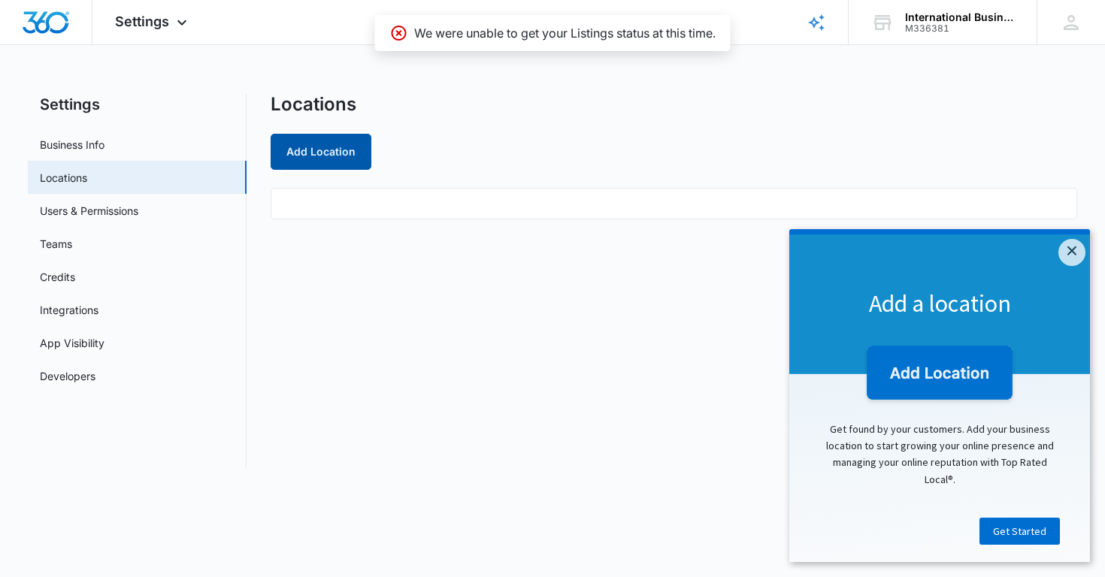
click at [326, 156] on button "Add Location" at bounding box center [321, 152] width 101 height 36
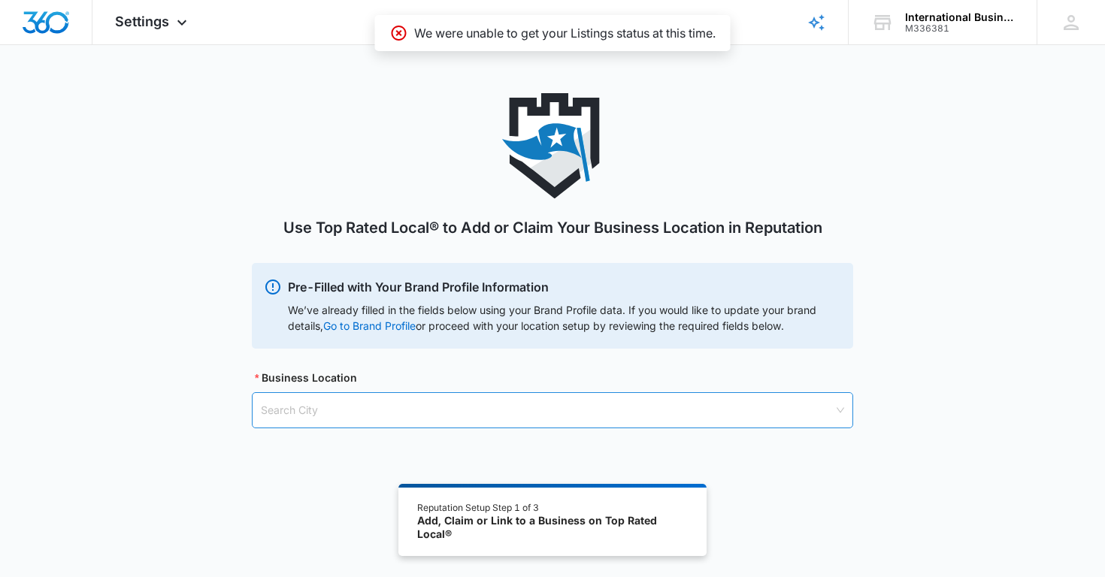
click at [301, 408] on input "search" at bounding box center [547, 410] width 573 height 35
type input "sal"
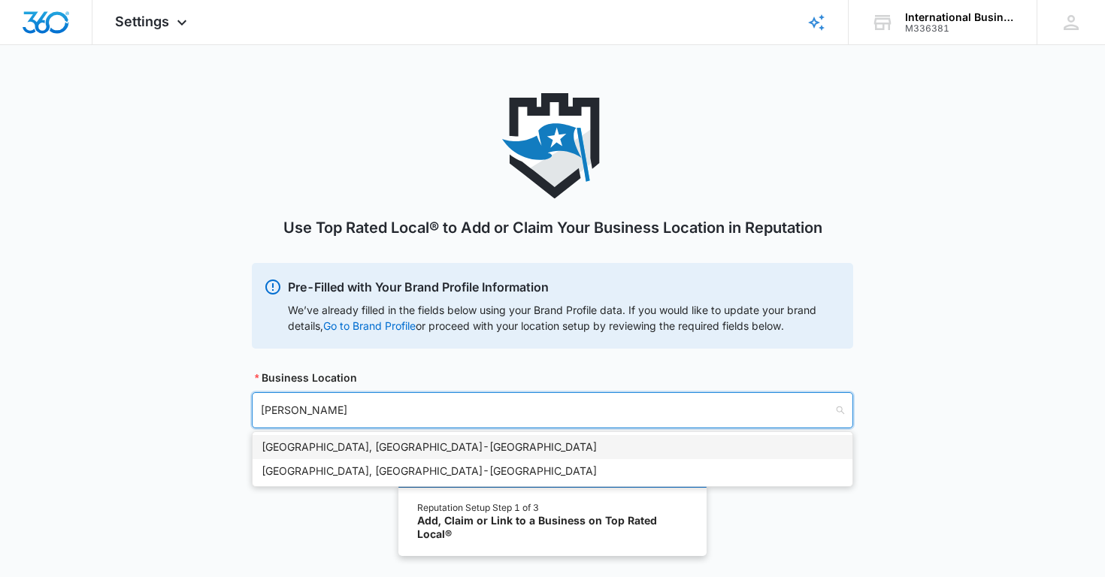
click at [327, 447] on div "Salt Lake City, UT - USA" at bounding box center [553, 447] width 582 height 17
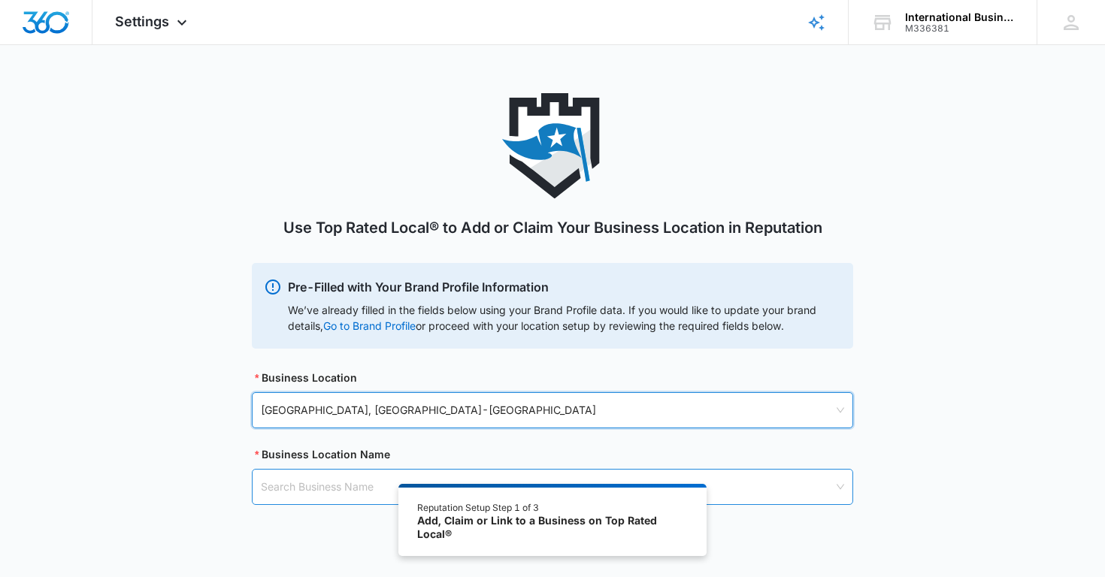
click at [294, 492] on input "search" at bounding box center [547, 487] width 573 height 35
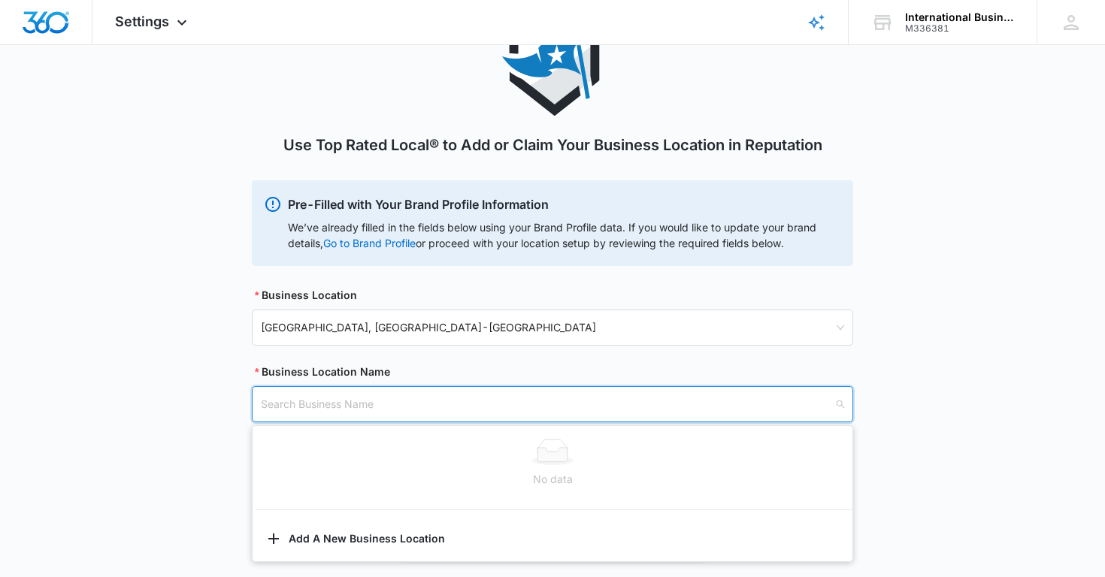
scroll to position [82, 0]
type input "C"
type input "2"
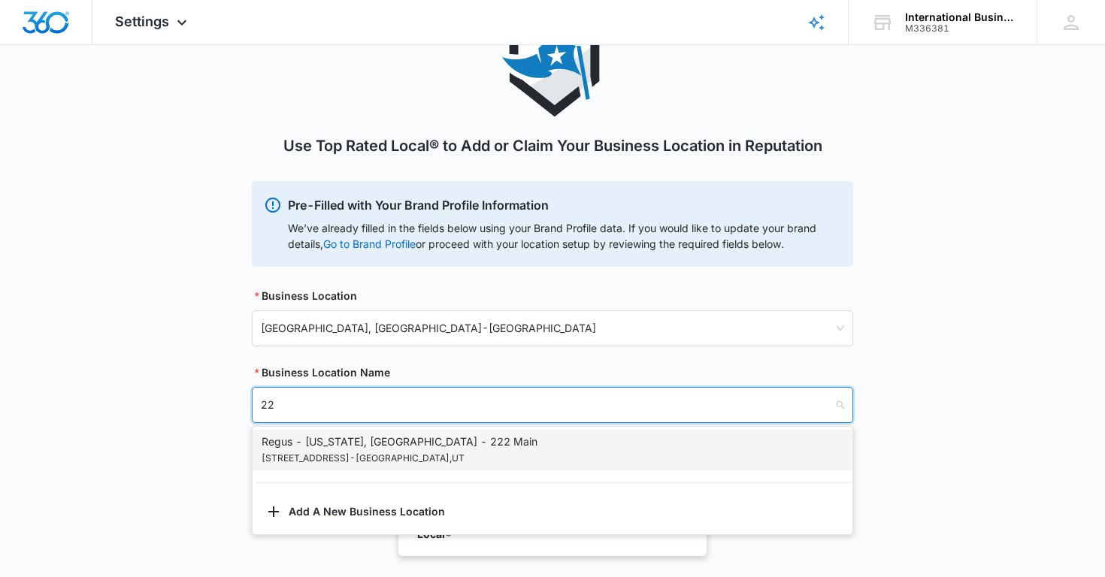
type input "2"
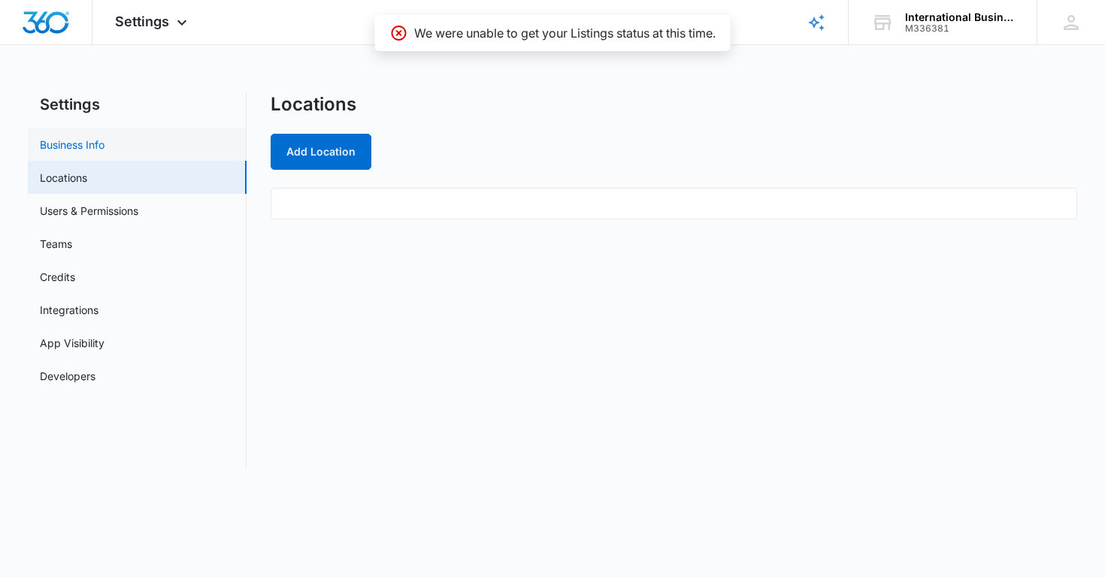
click at [79, 142] on link "Business Info" at bounding box center [72, 145] width 65 height 16
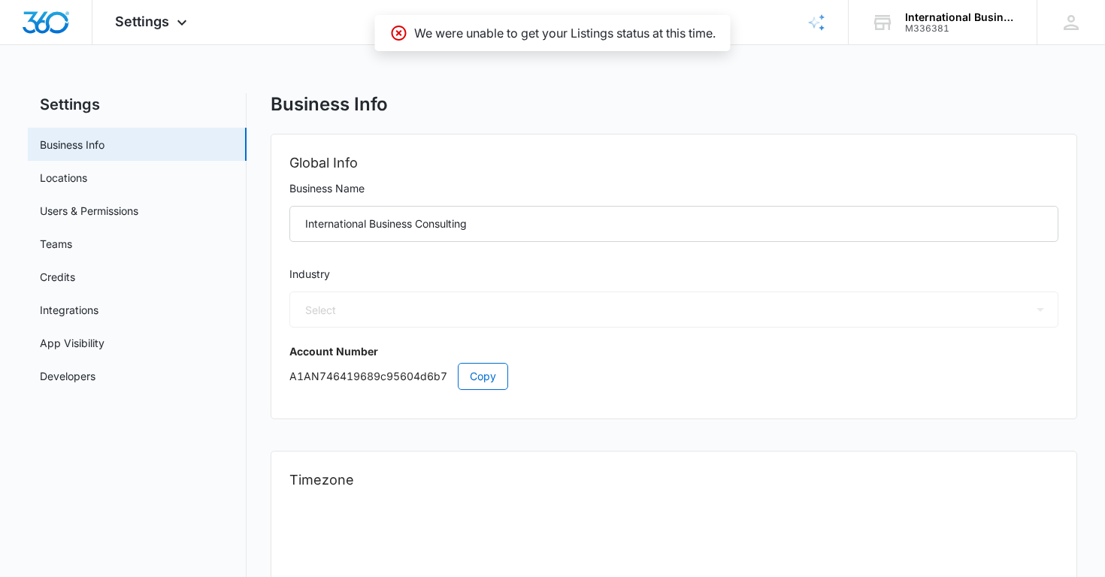
select select "32"
select select "US"
select select "America/Denver"
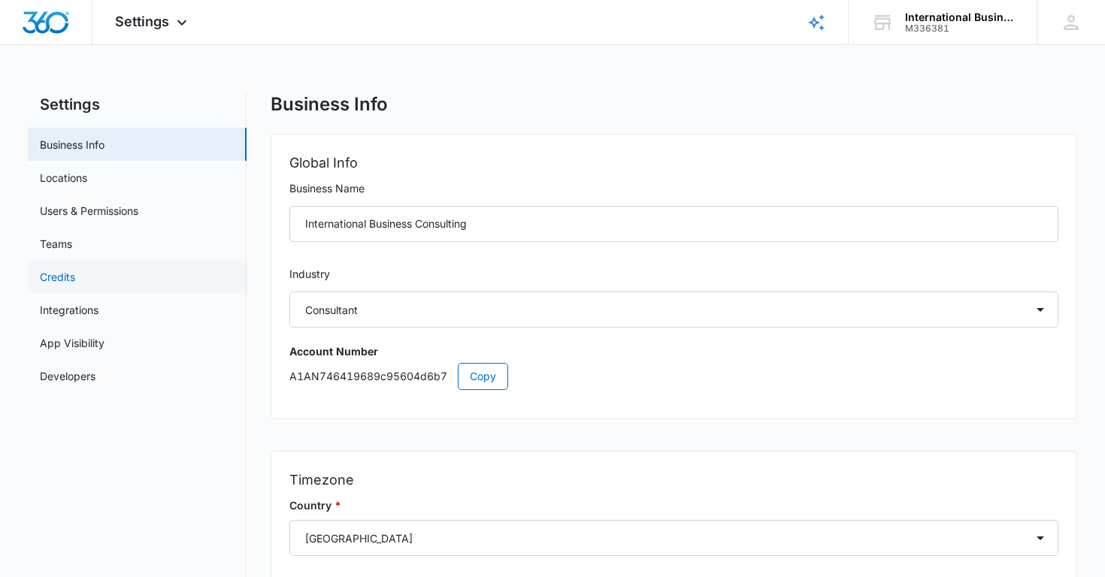
click at [67, 280] on link "Credits" at bounding box center [57, 277] width 35 height 16
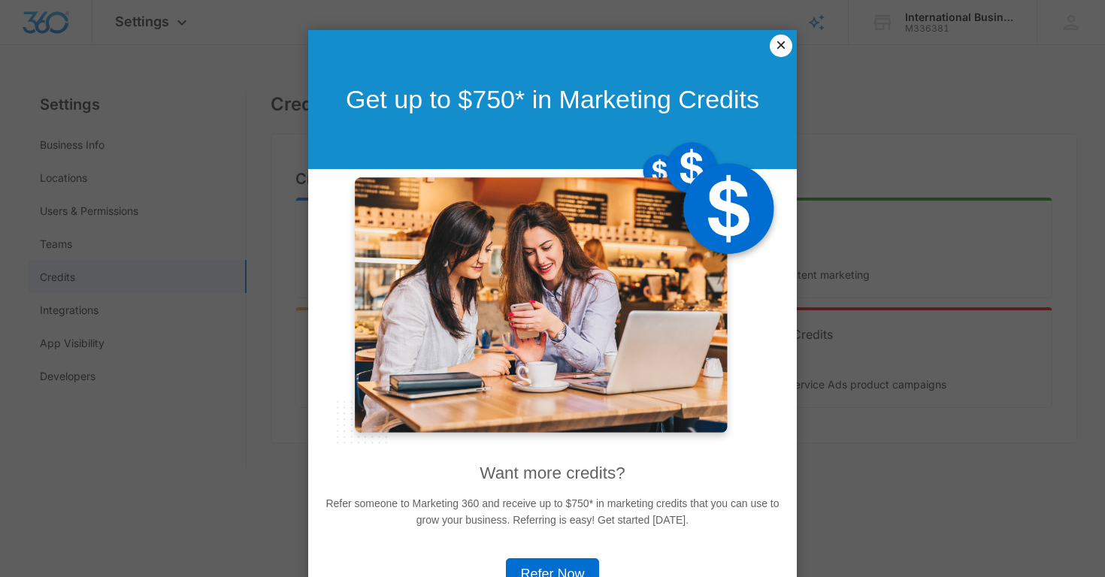
click at [776, 46] on link "×" at bounding box center [781, 46] width 23 height 23
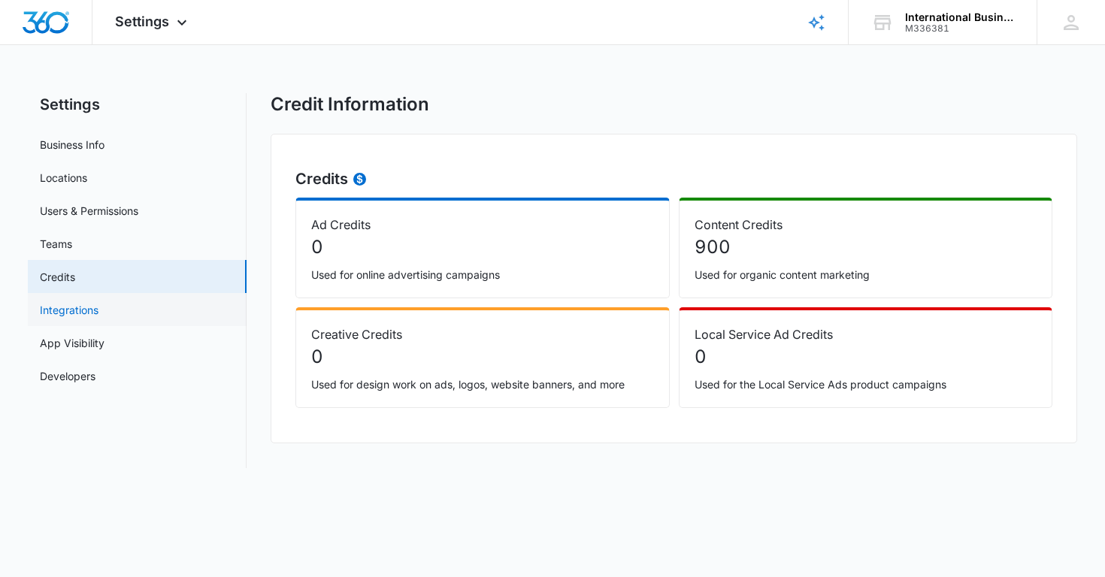
click at [72, 310] on link "Integrations" at bounding box center [69, 310] width 59 height 16
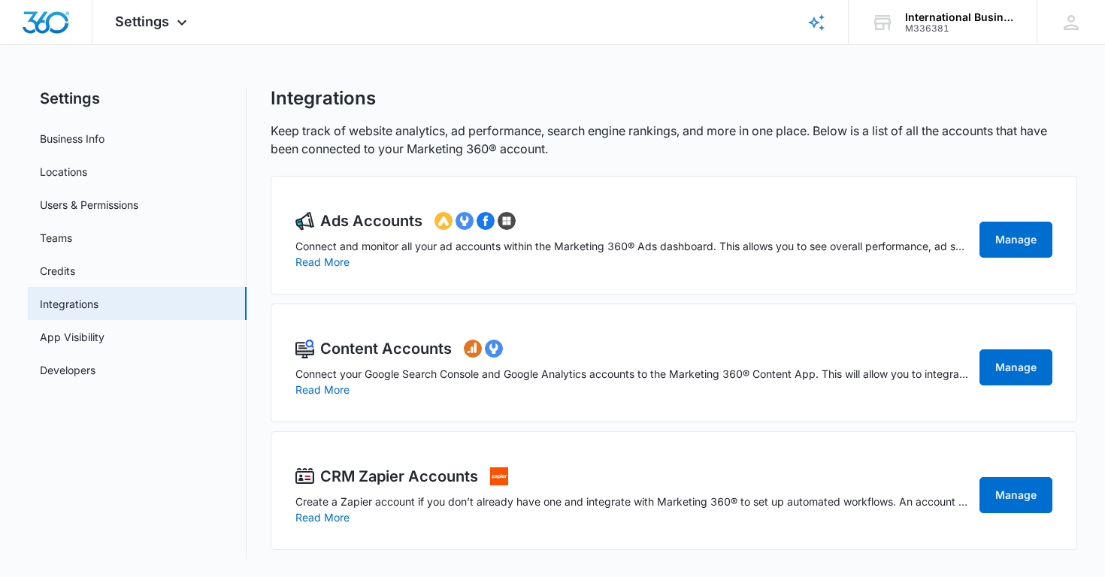
scroll to position [6, 0]
click at [80, 210] on link "Users & Permissions" at bounding box center [89, 205] width 98 height 16
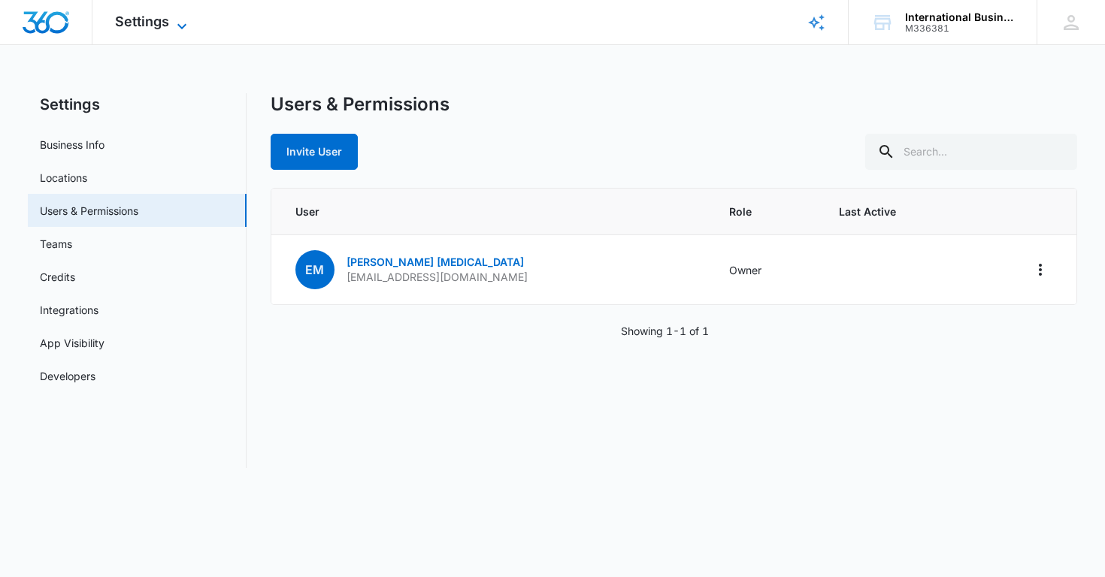
click at [180, 21] on icon at bounding box center [182, 26] width 18 height 18
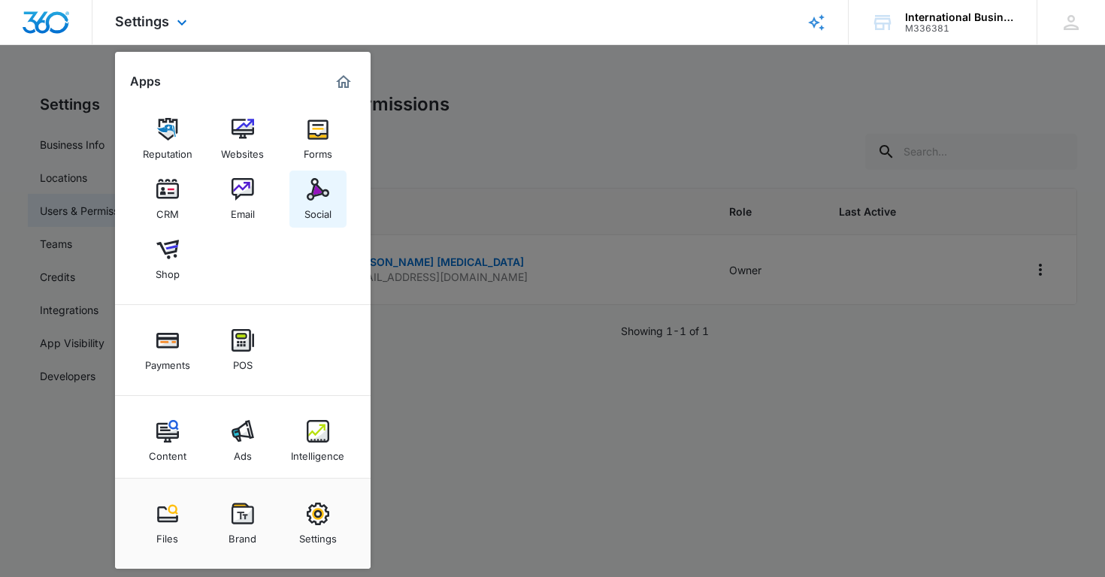
click at [315, 192] on img at bounding box center [318, 189] width 23 height 23
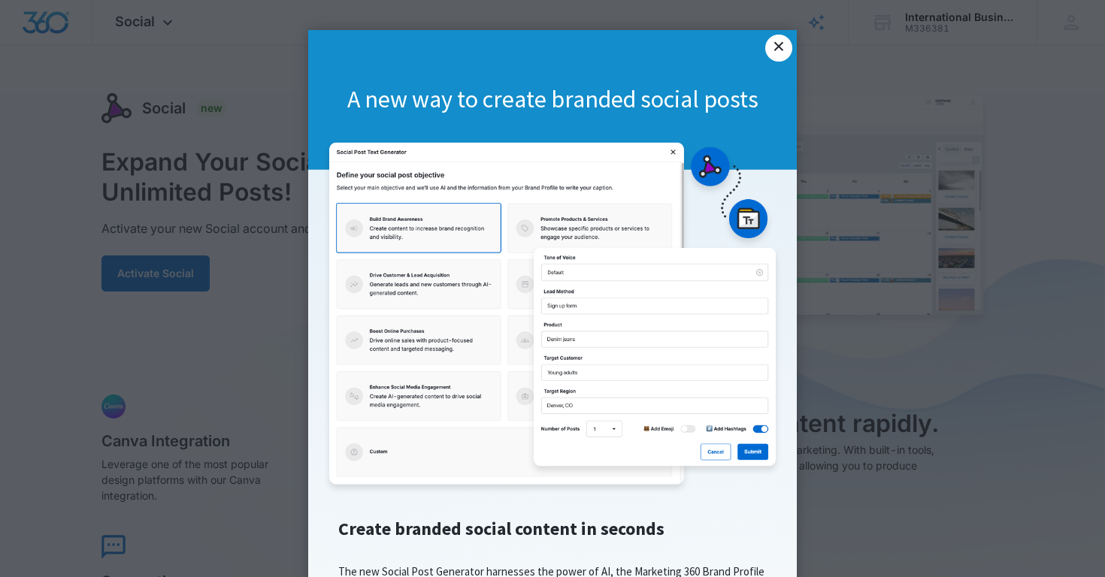
click at [780, 48] on link "×" at bounding box center [778, 48] width 27 height 27
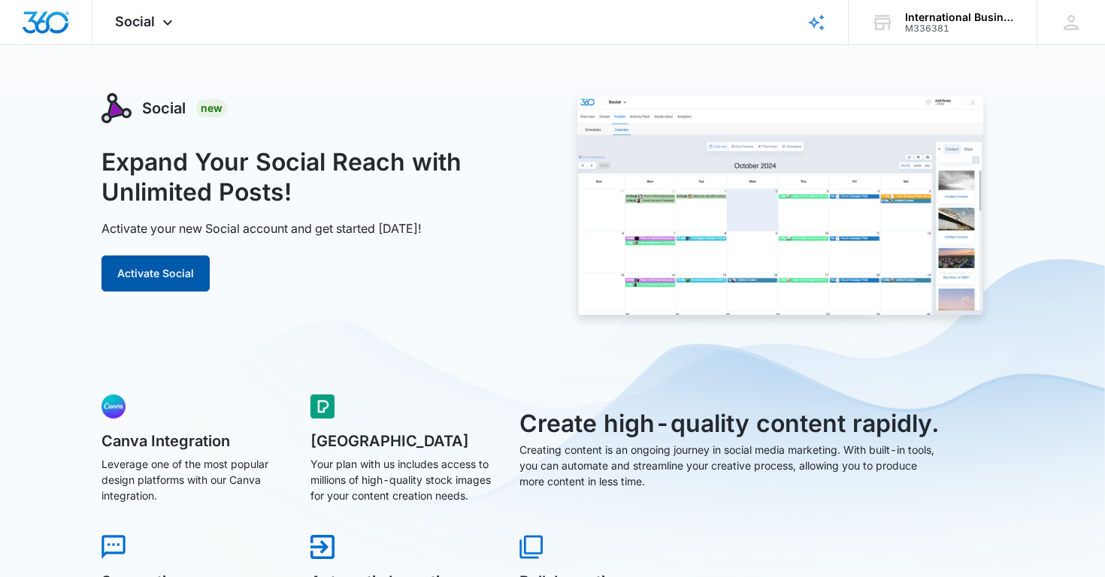
click at [177, 273] on button "Activate Social" at bounding box center [155, 274] width 108 height 36
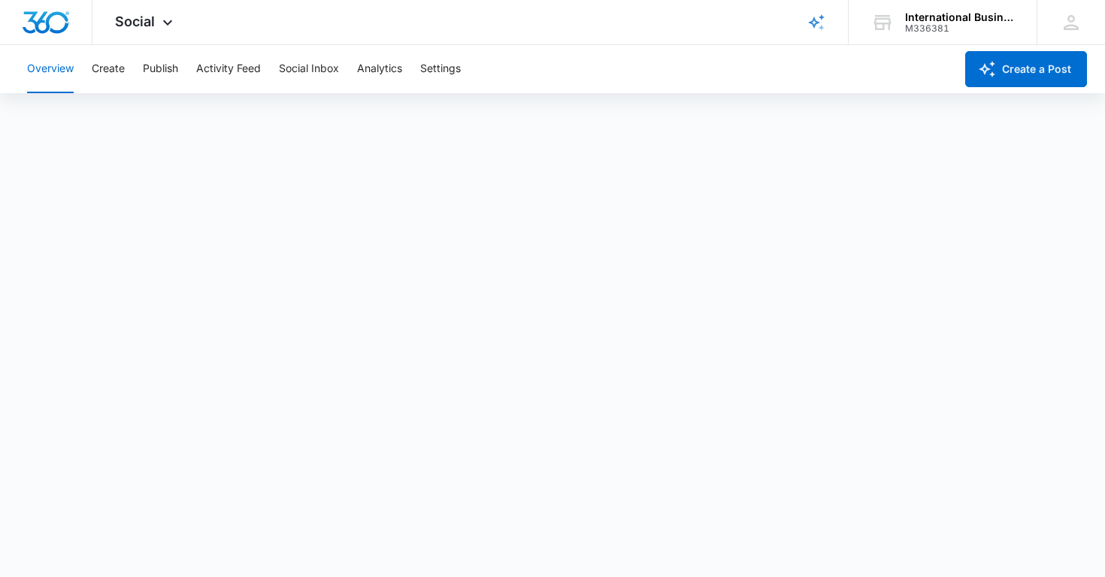
scroll to position [4, 0]
click at [879, 67] on div "Overview Create Publish Activity Feed Social Inbox Analytics Settings" at bounding box center [486, 69] width 936 height 48
click at [56, 65] on button "Overview" at bounding box center [50, 69] width 47 height 48
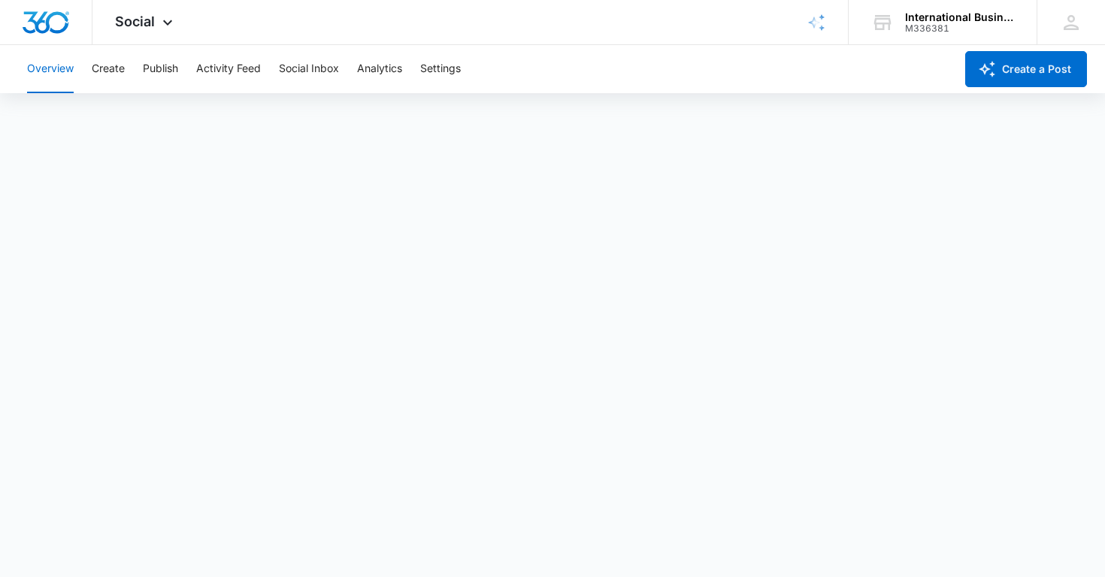
click at [56, 65] on button "Overview" at bounding box center [50, 69] width 47 height 48
click at [53, 18] on img "Dashboard" at bounding box center [46, 22] width 48 height 23
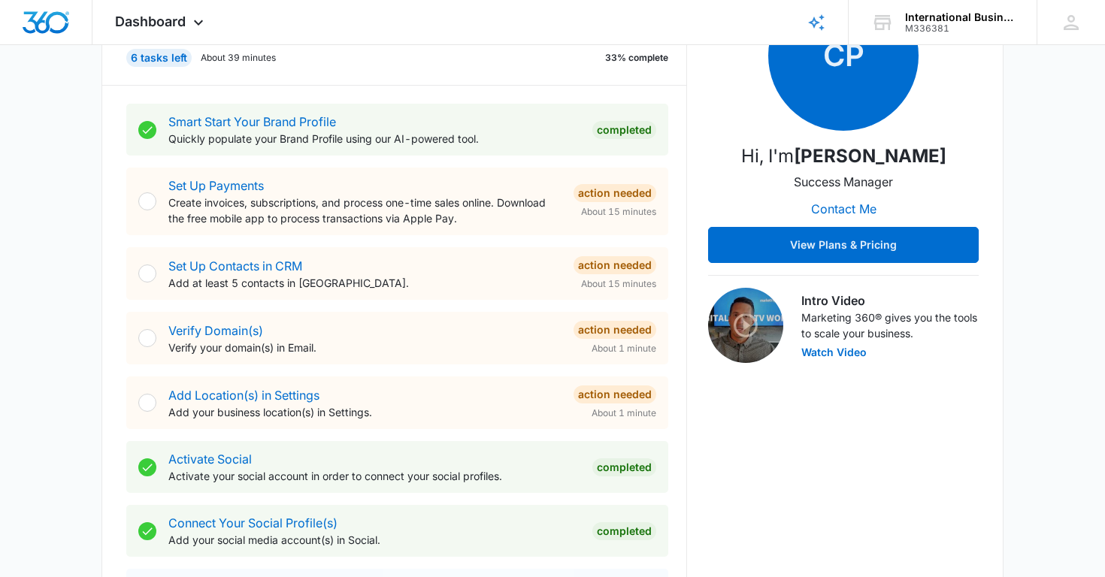
scroll to position [245, 0]
click at [206, 330] on link "Verify Domain(s)" at bounding box center [215, 329] width 95 height 15
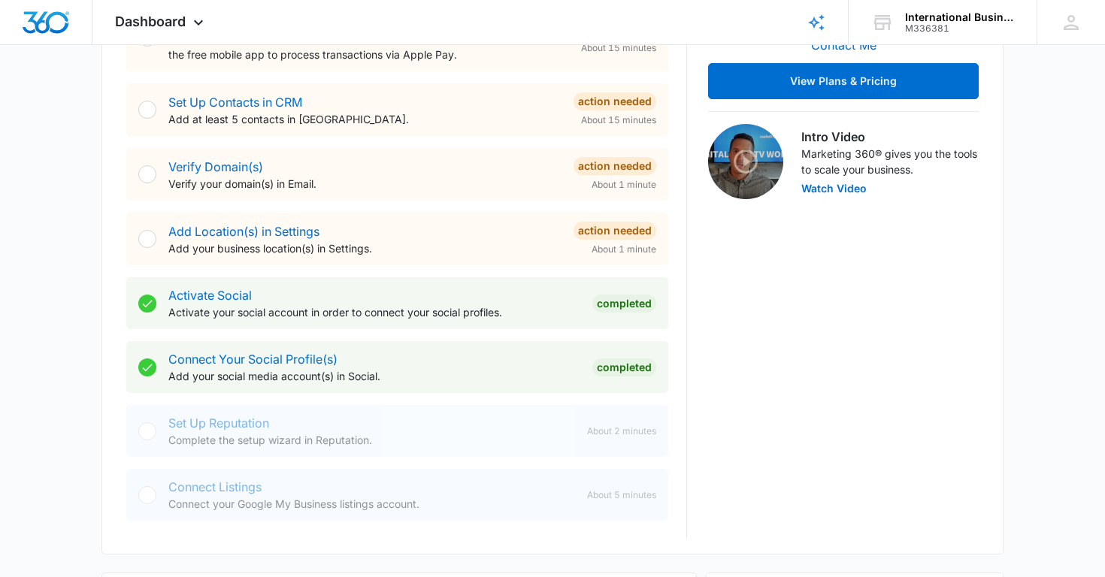
scroll to position [406, 0]
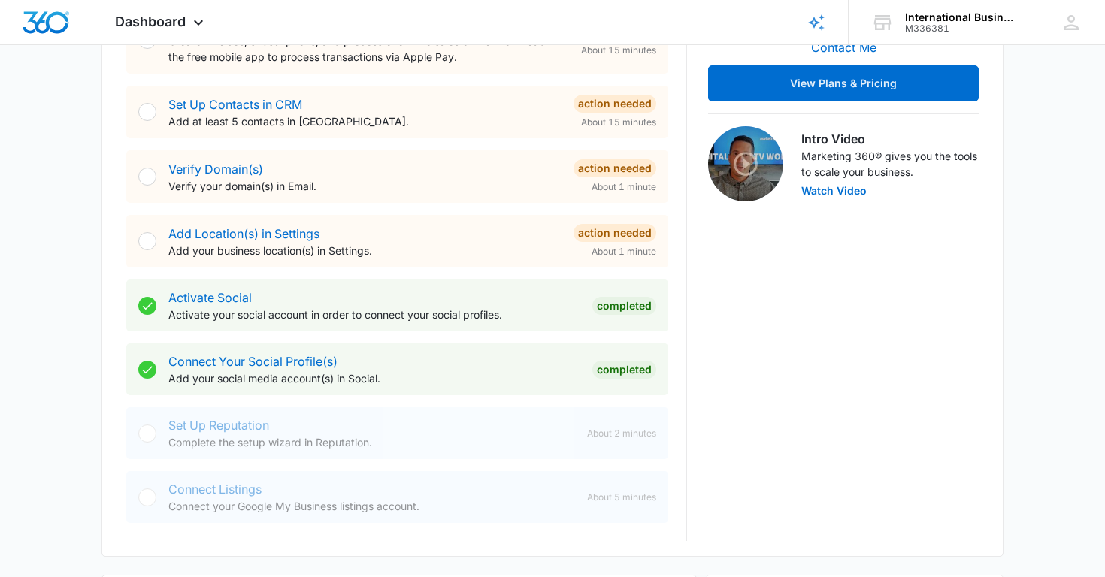
click at [752, 167] on img at bounding box center [745, 163] width 75 height 75
click at [750, 165] on img at bounding box center [745, 163] width 75 height 75
click at [827, 190] on button "Watch Video" at bounding box center [833, 191] width 65 height 11
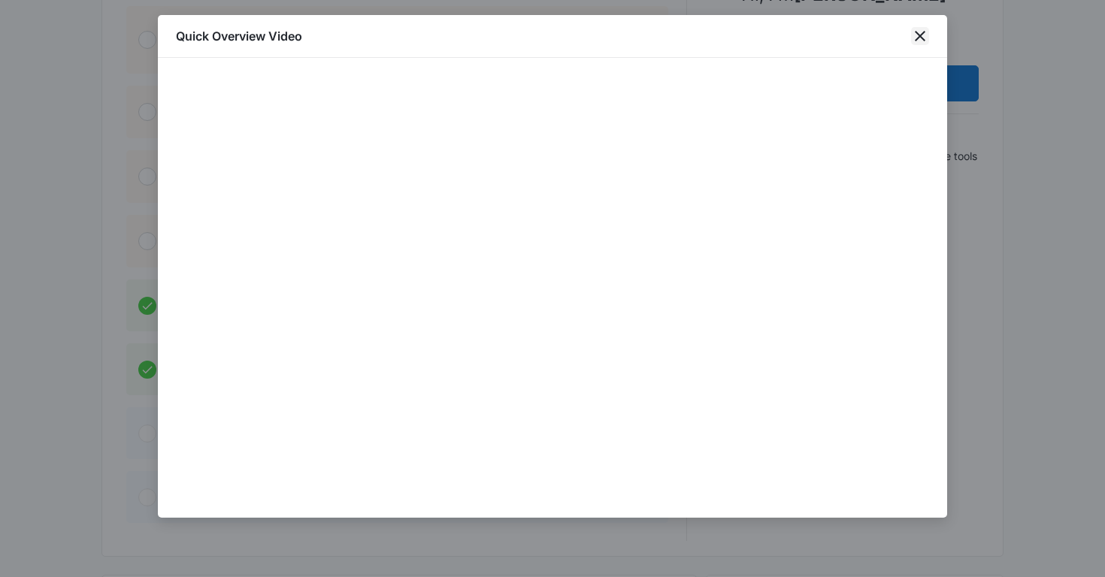
click at [919, 40] on icon "close" at bounding box center [920, 36] width 18 height 18
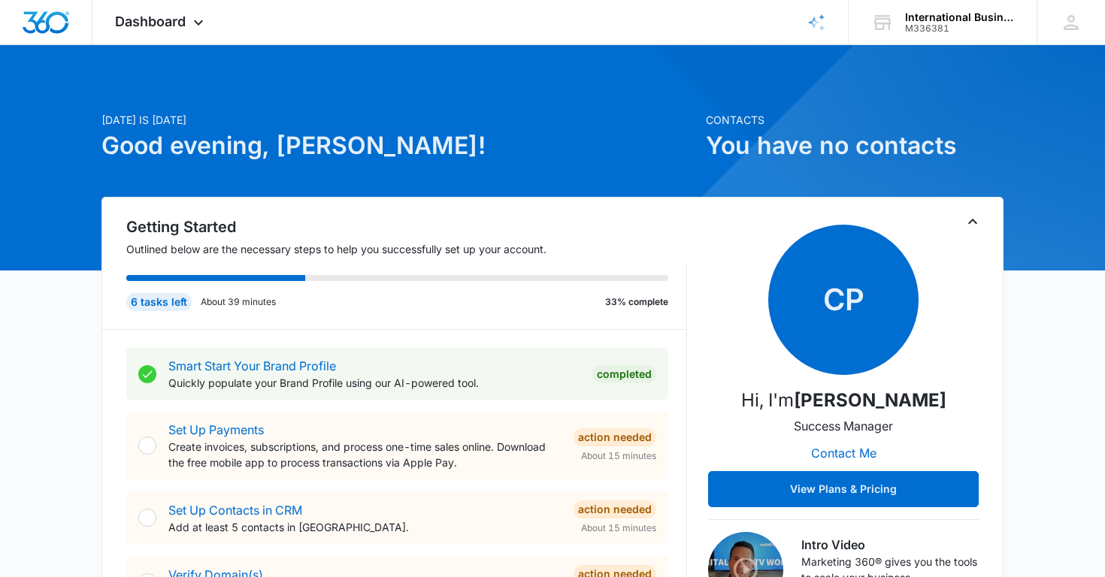
scroll to position [0, 0]
click at [963, 16] on div "International Business Consulting" at bounding box center [960, 17] width 110 height 12
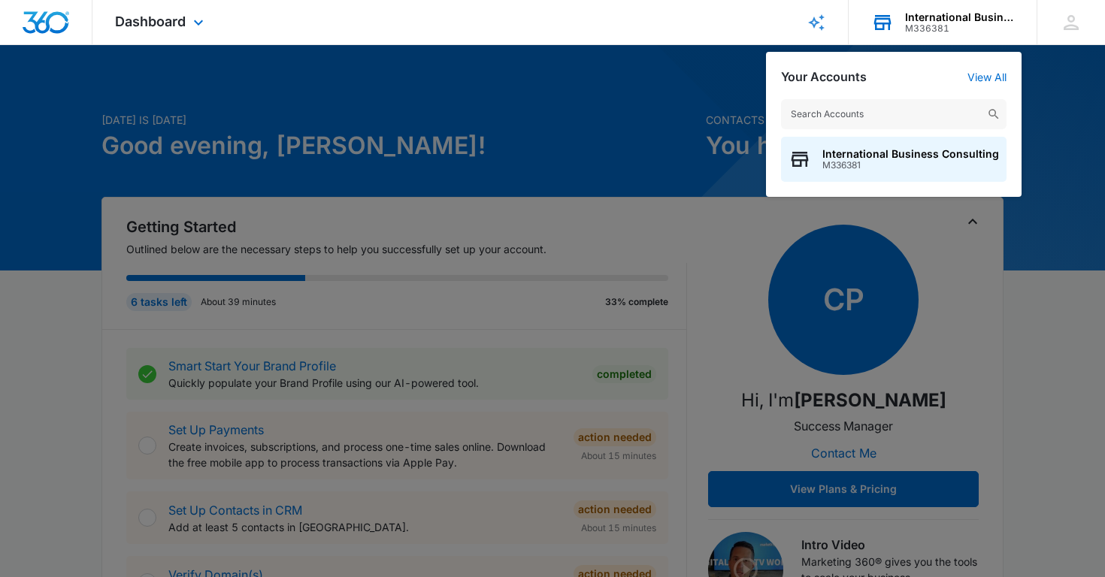
click at [963, 16] on div "International Business Consulting" at bounding box center [960, 17] width 110 height 12
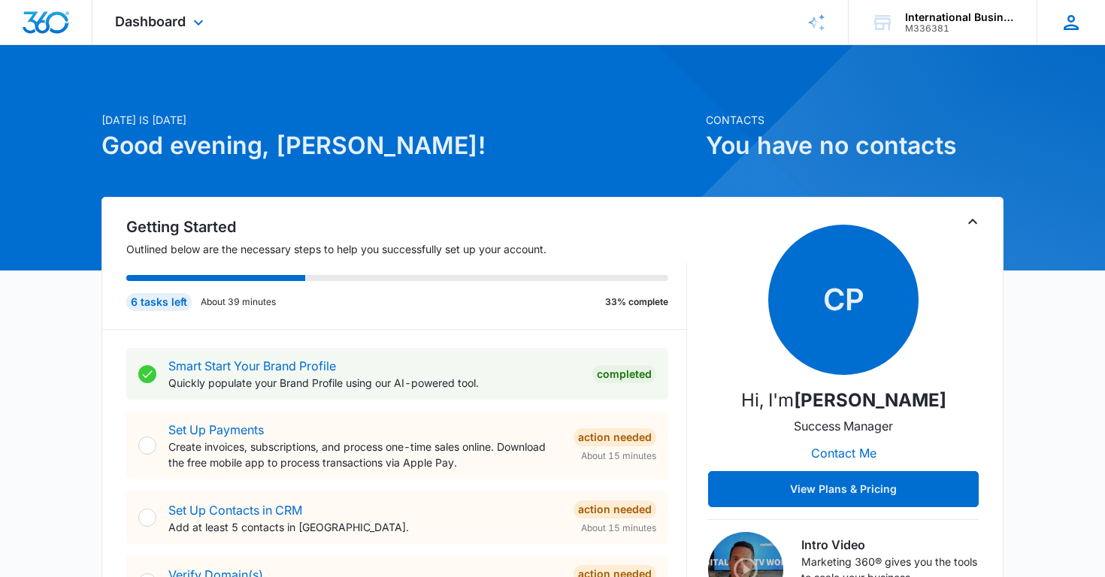
click at [1069, 23] on icon at bounding box center [1071, 22] width 23 height 23
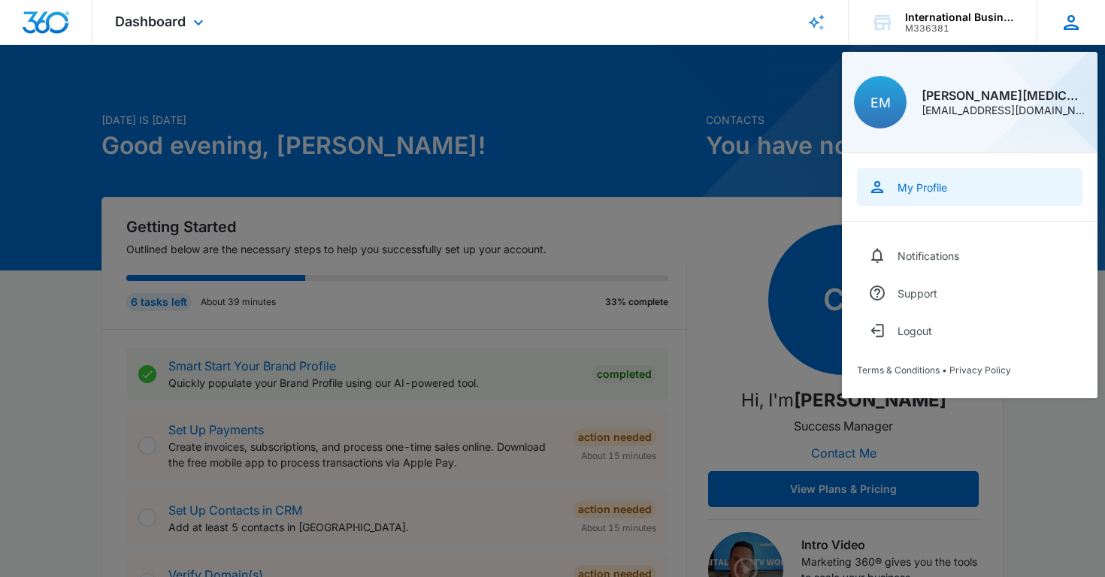
click at [922, 186] on div "My Profile" at bounding box center [922, 187] width 50 height 13
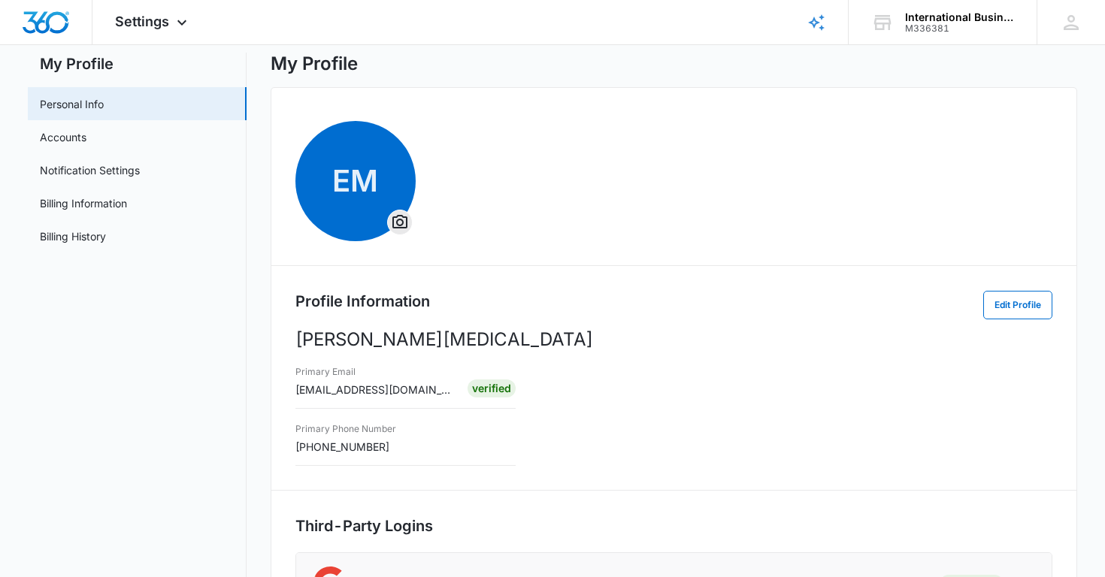
scroll to position [62, 0]
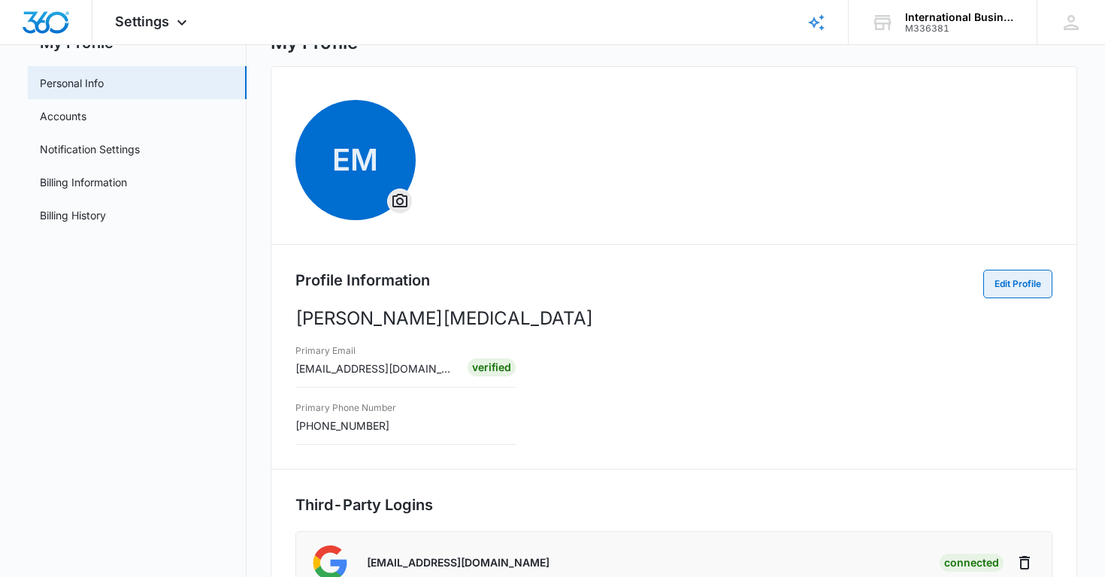
click at [1021, 290] on button "Edit Profile" at bounding box center [1017, 284] width 69 height 29
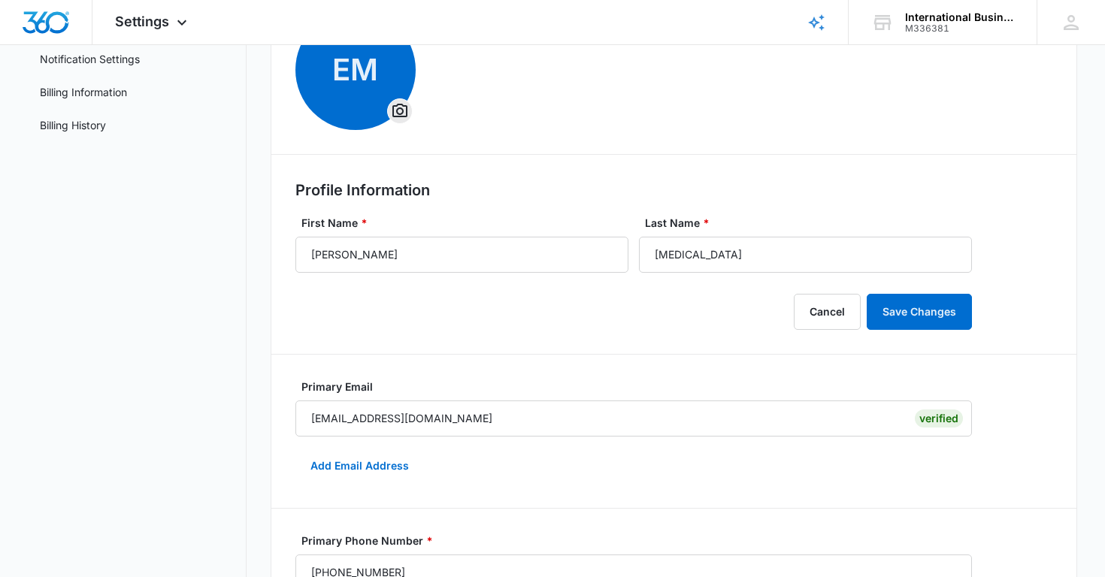
scroll to position [159, 0]
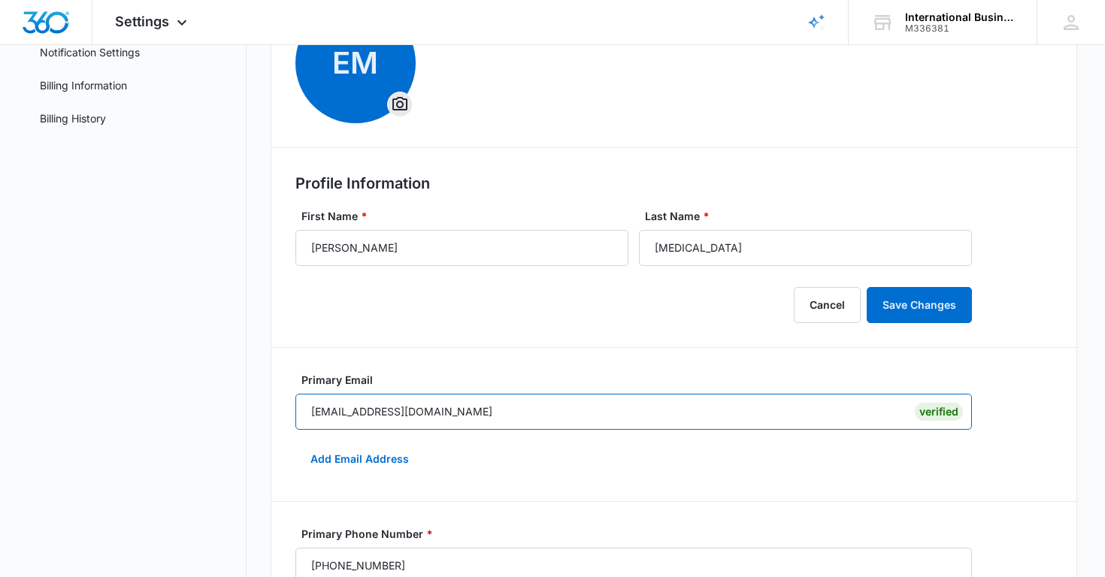
click at [441, 411] on input "[EMAIL_ADDRESS][DOMAIN_NAME]" at bounding box center [633, 412] width 676 height 36
click at [377, 458] on button "Add Email Address" at bounding box center [359, 459] width 129 height 36
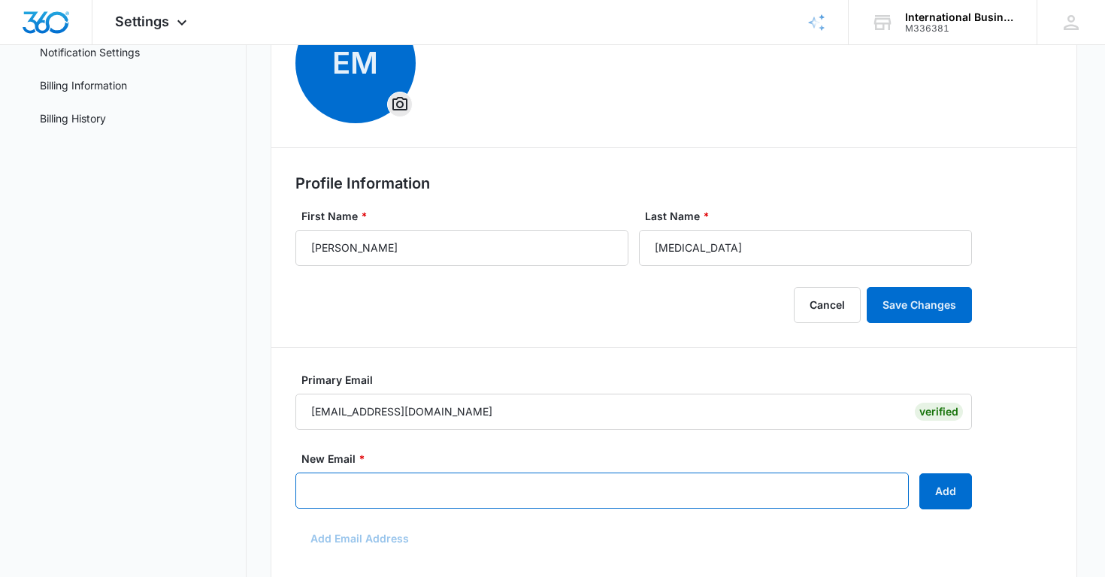
click at [352, 495] on input "New Email *" at bounding box center [601, 491] width 613 height 36
type input "[PERSON_NAME][EMAIL_ADDRESS][DOMAIN_NAME]"
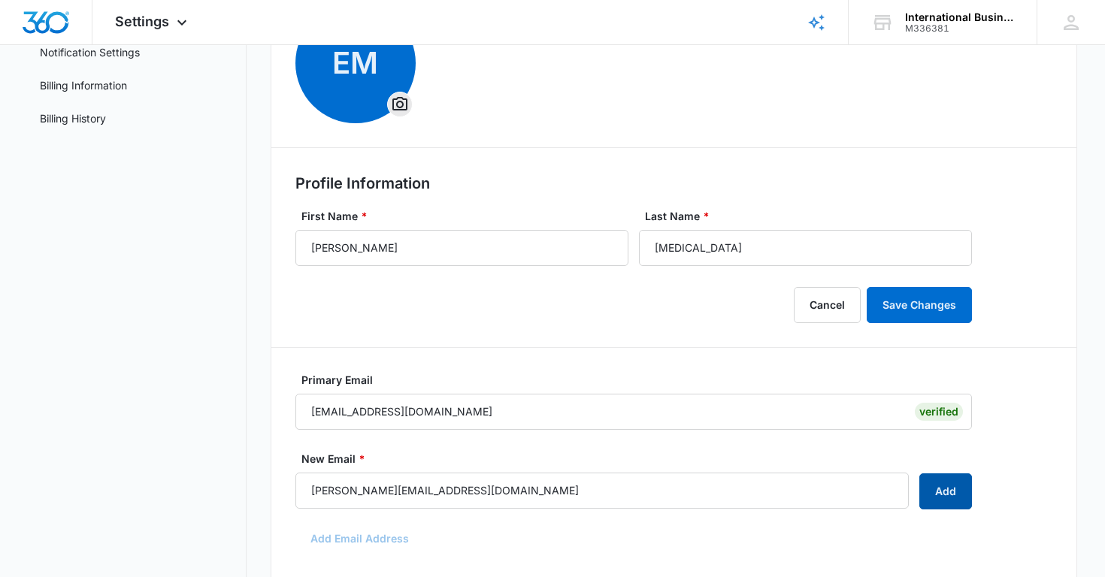
click at [935, 498] on button "Add" at bounding box center [945, 491] width 53 height 36
click at [993, 488] on icon "Overflow Menu" at bounding box center [990, 491] width 18 height 18
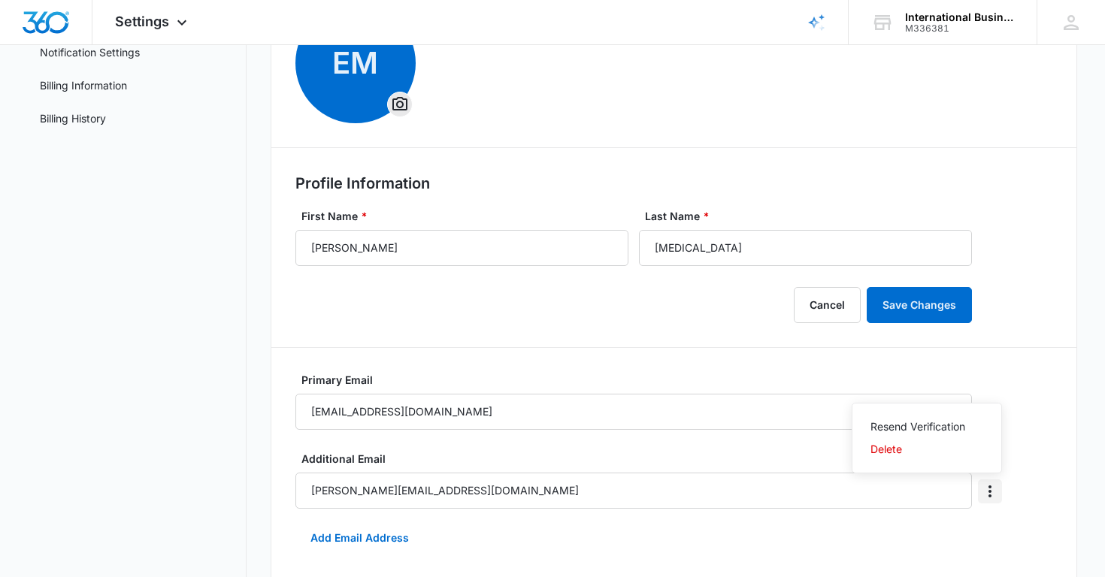
click at [993, 488] on icon "Overflow Menu" at bounding box center [990, 491] width 18 height 18
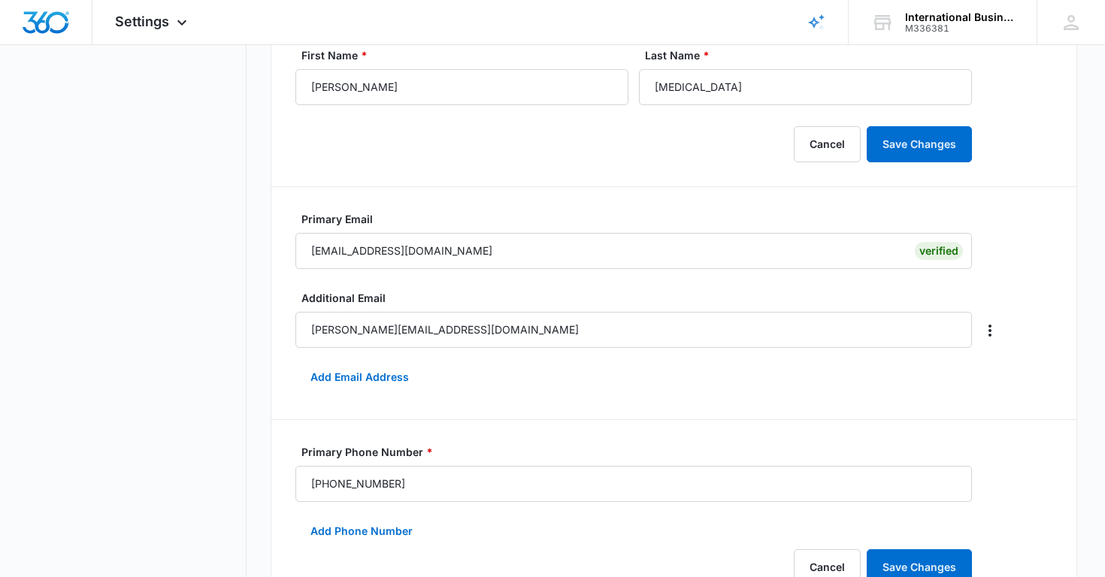
scroll to position [217, 0]
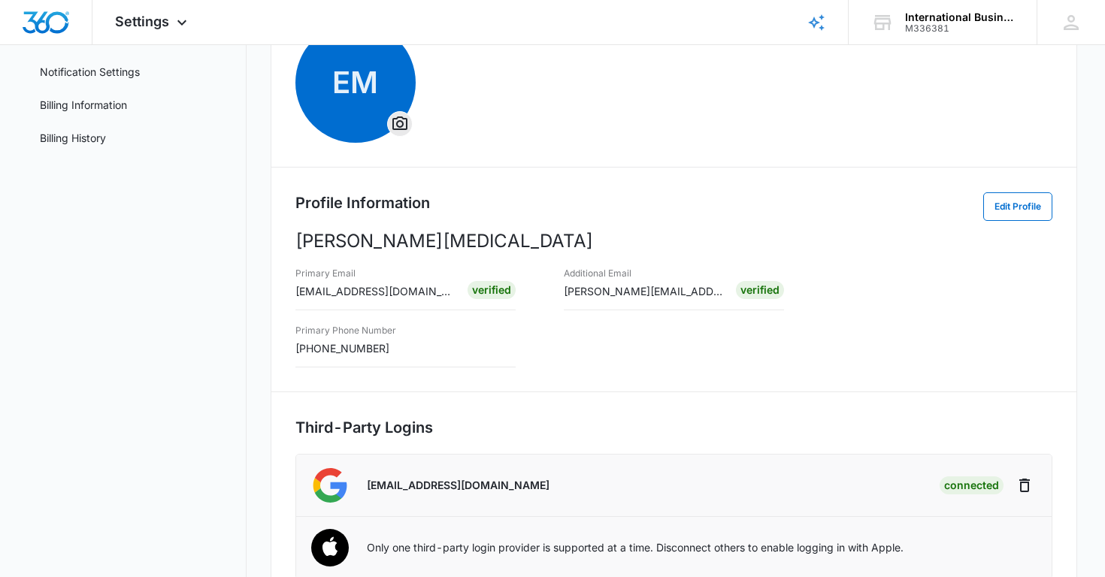
scroll to position [141, 0]
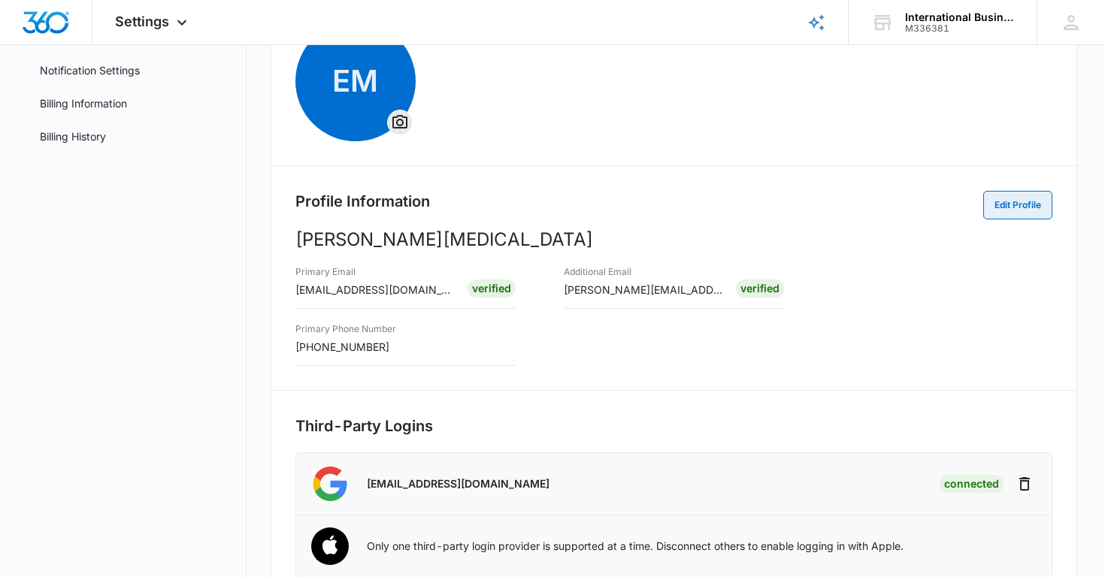
click at [1020, 207] on button "Edit Profile" at bounding box center [1017, 205] width 69 height 29
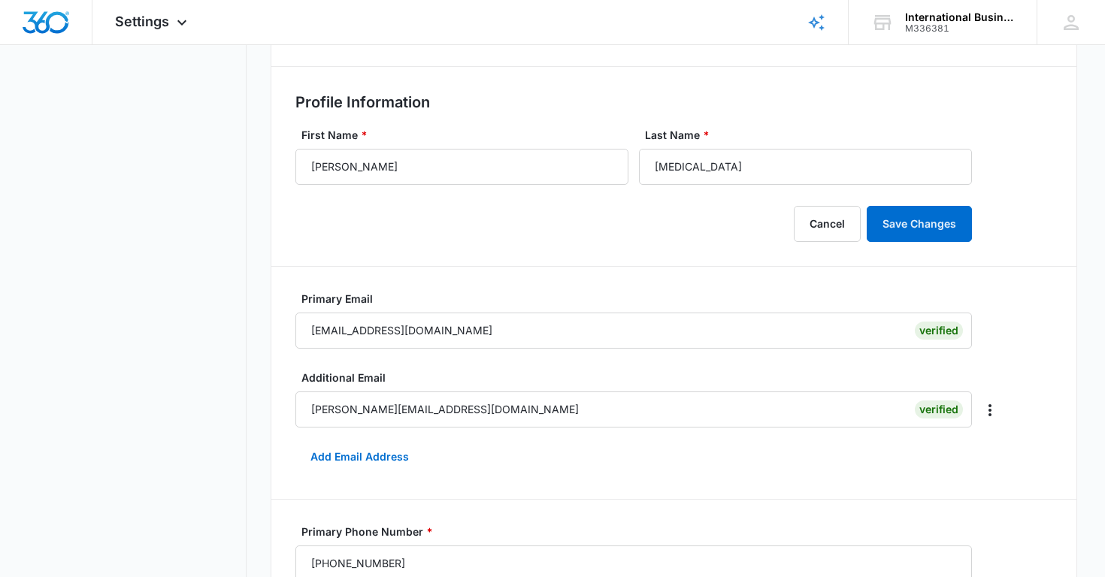
scroll to position [250, 0]
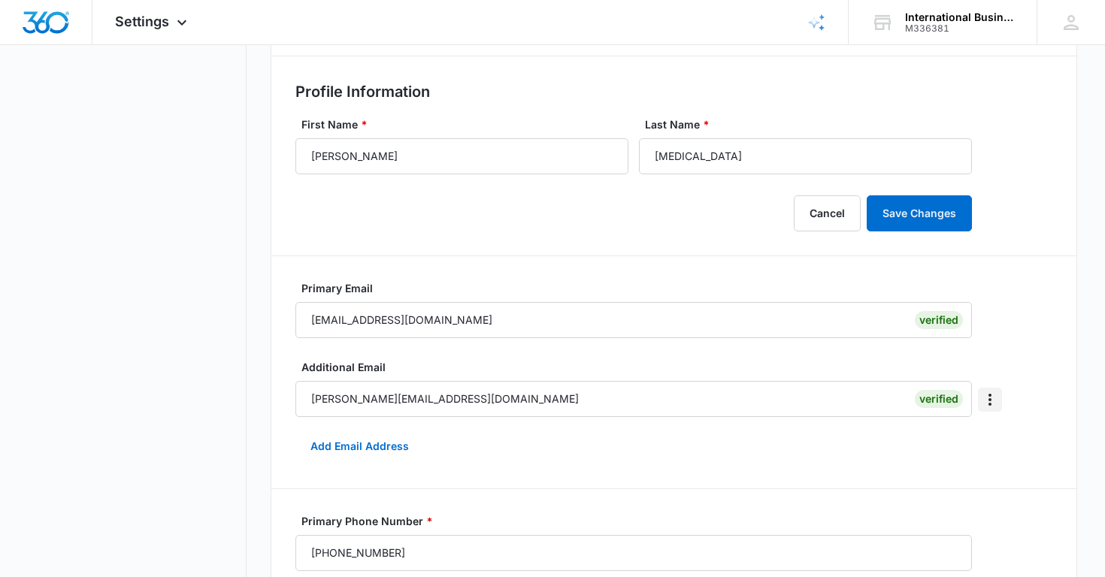
click at [991, 407] on icon "Overflow Menu" at bounding box center [990, 400] width 18 height 18
click at [954, 440] on div "Make Primary" at bounding box center [931, 442] width 68 height 11
type input "[PERSON_NAME][EMAIL_ADDRESS][DOMAIN_NAME]"
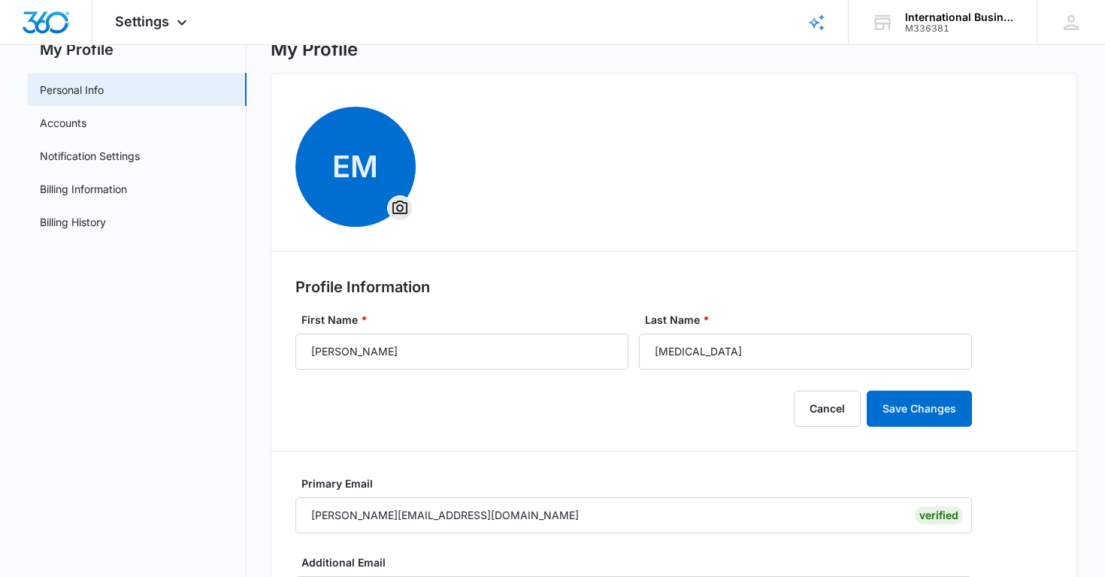
scroll to position [55, 0]
click at [939, 412] on button "Save Changes" at bounding box center [919, 409] width 105 height 36
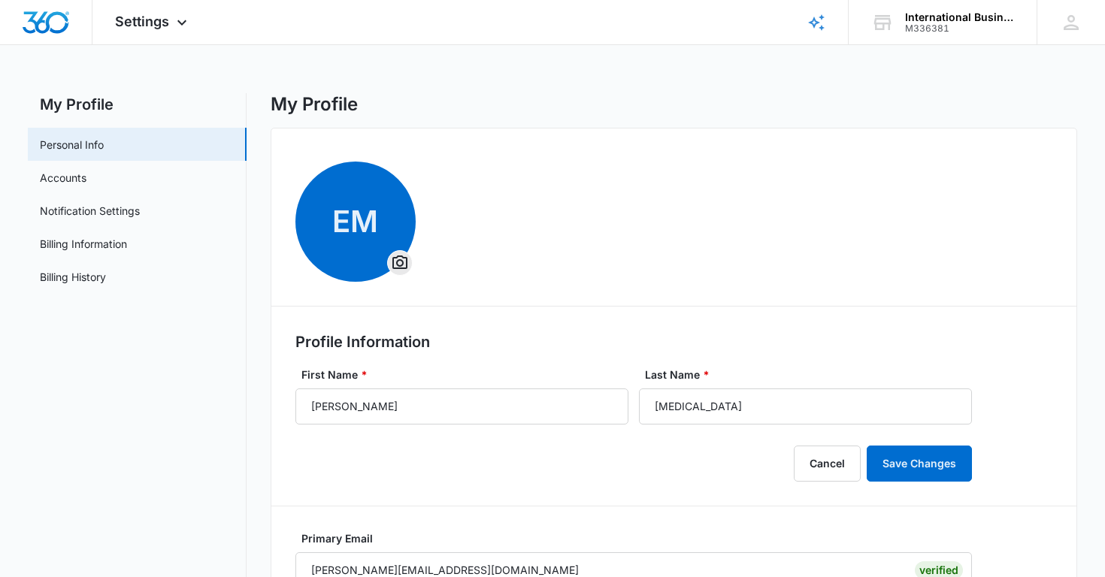
scroll to position [0, 0]
click at [78, 244] on link "Billing Information" at bounding box center [83, 244] width 87 height 16
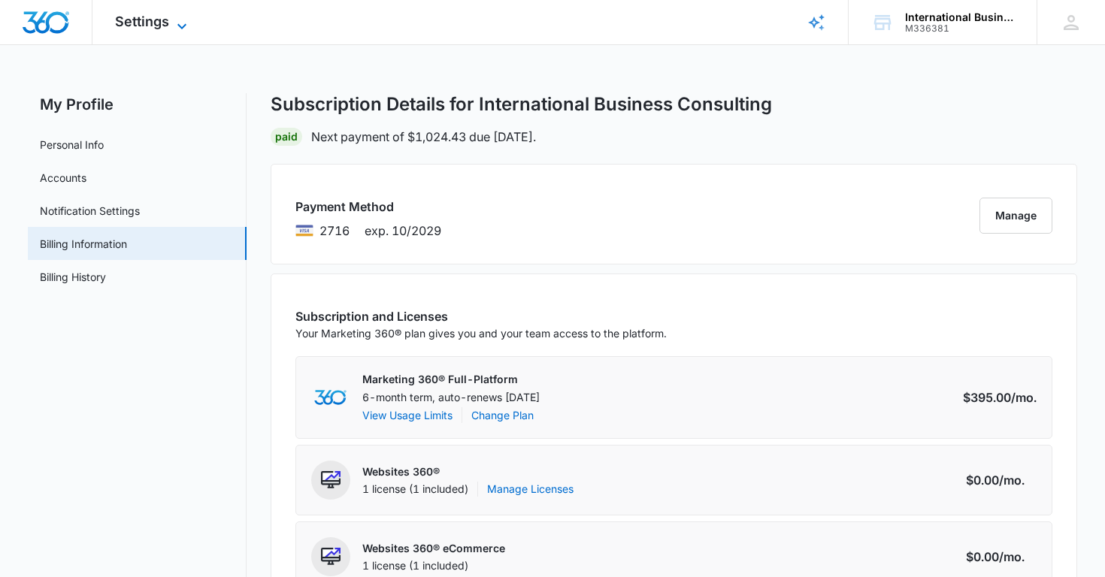
click at [176, 24] on icon at bounding box center [182, 26] width 18 height 18
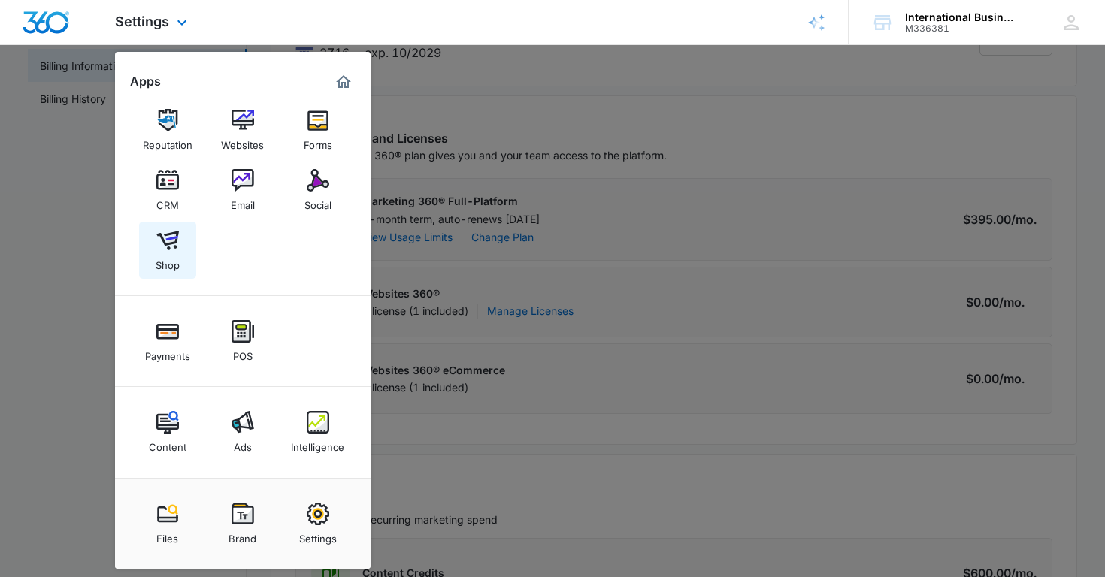
scroll to position [180, 0]
click at [346, 82] on img "Marketing 360® Dashboard" at bounding box center [343, 82] width 18 height 18
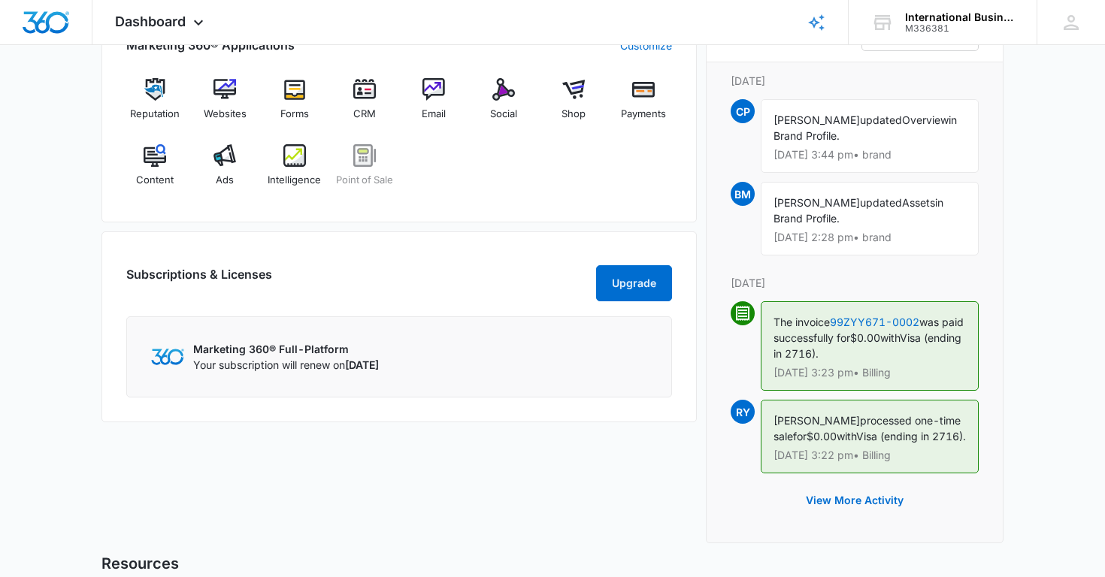
scroll to position [978, 0]
click at [349, 356] on p "Marketing 360® Full-Platform" at bounding box center [286, 349] width 186 height 16
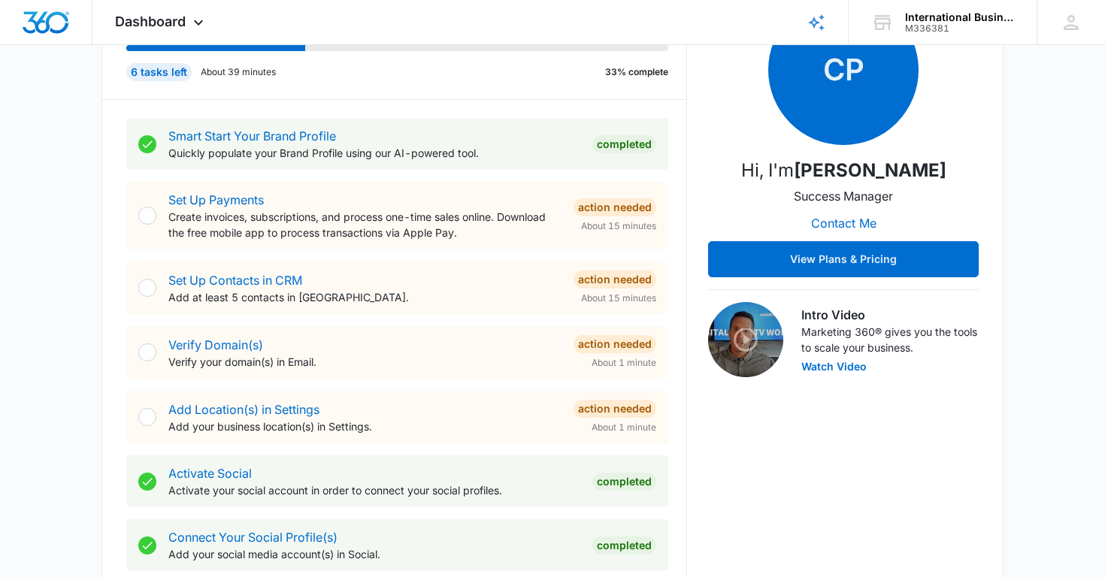
scroll to position [228, 0]
